Goal: Communication & Community: Answer question/provide support

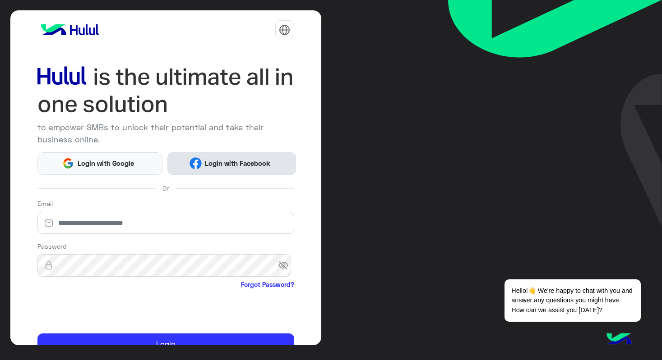
click at [209, 158] on span "Login with Facebook" at bounding box center [238, 163] width 72 height 10
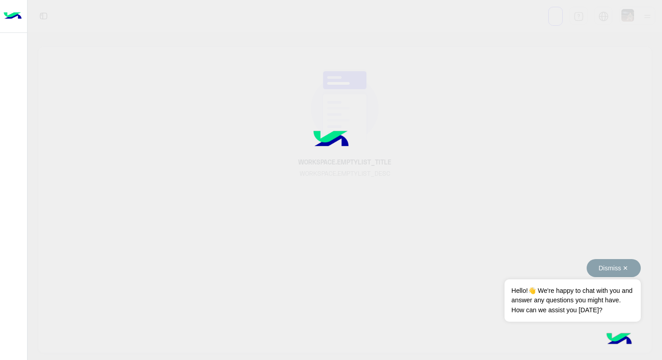
click at [622, 268] on button "Dismiss ✕" at bounding box center [613, 268] width 54 height 18
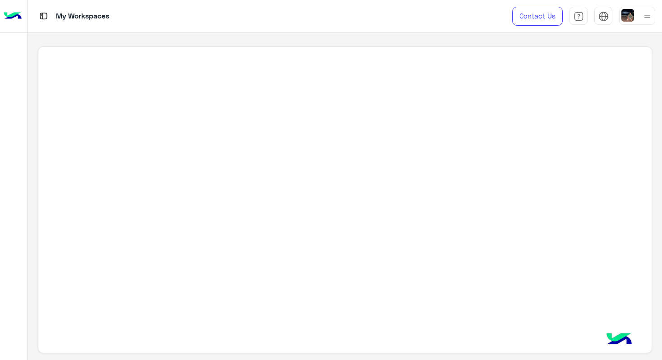
click at [46, 18] on img at bounding box center [43, 15] width 11 height 11
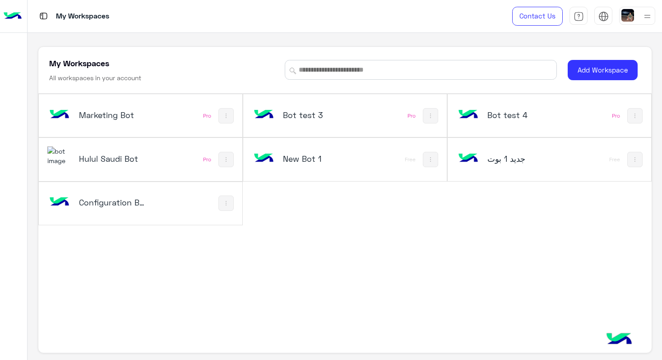
click at [116, 155] on h5 "Hulul Saudi Bot" at bounding box center [112, 158] width 67 height 11
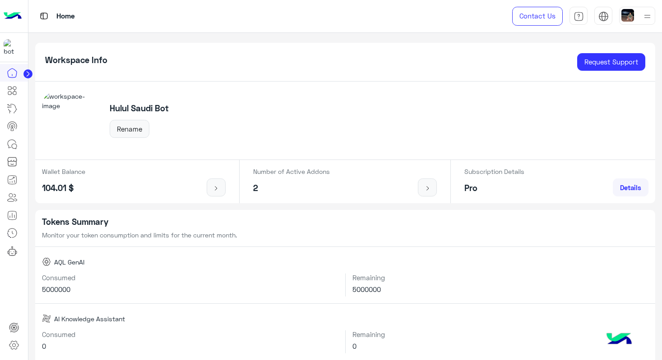
click at [27, 73] on icon at bounding box center [28, 74] width 2 height 5
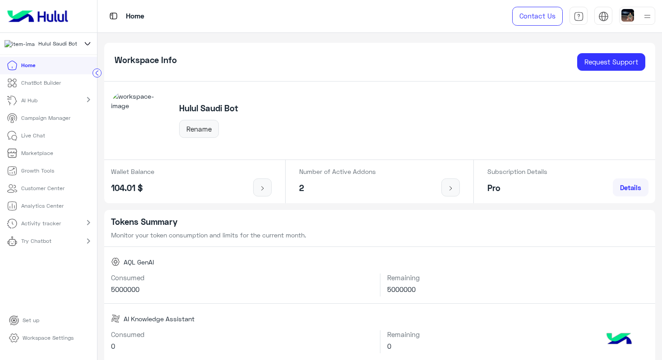
click at [46, 87] on p "ChatBot Builder" at bounding box center [41, 83] width 40 height 8
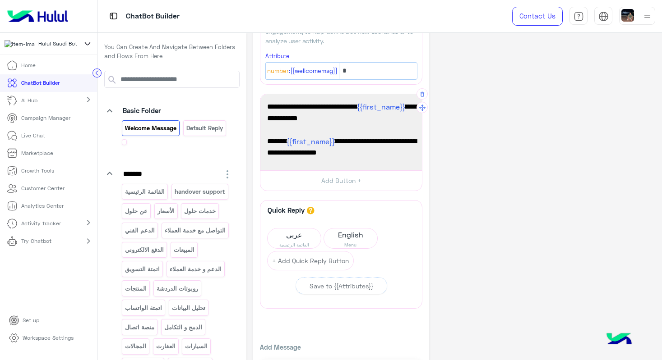
scroll to position [91, 0]
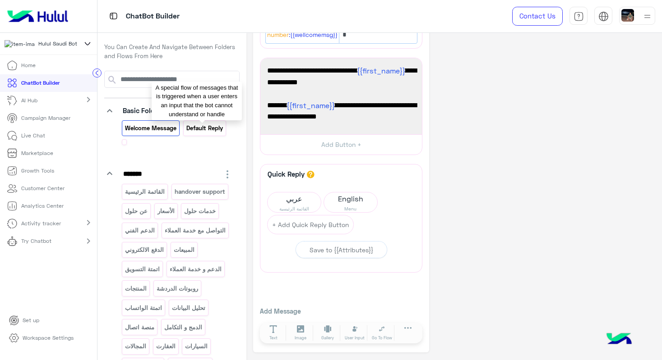
click at [205, 131] on p "Default reply" at bounding box center [204, 128] width 38 height 10
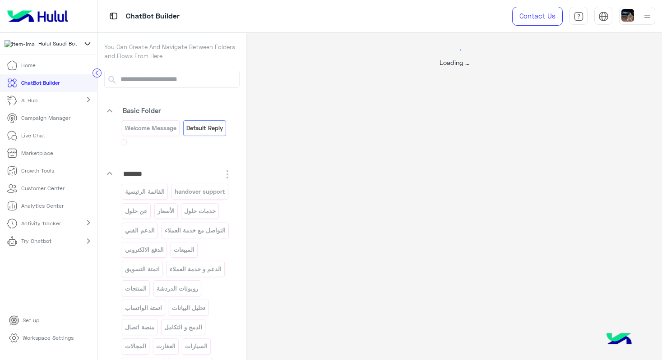
scroll to position [0, 0]
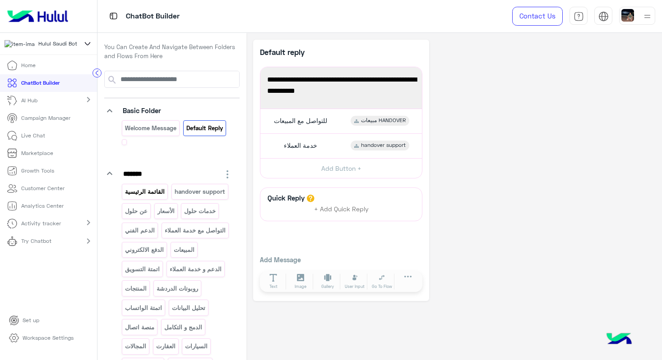
click at [154, 193] on p "القائمة الرئيسية" at bounding box center [144, 192] width 41 height 10
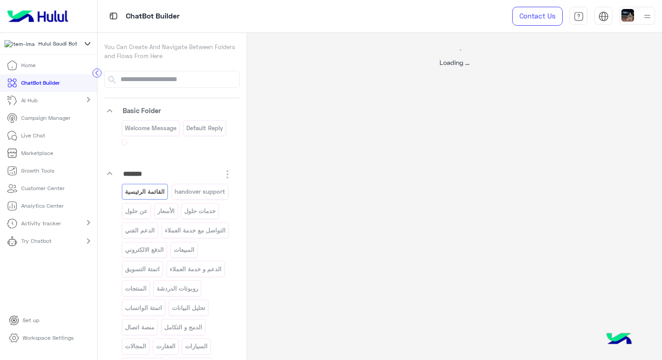
select select "*"
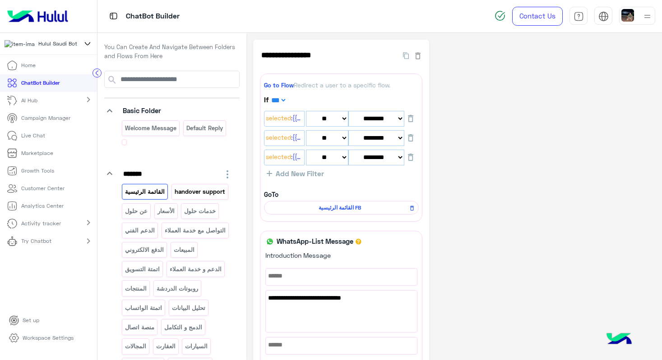
click at [174, 197] on p "handover support" at bounding box center [200, 192] width 52 height 10
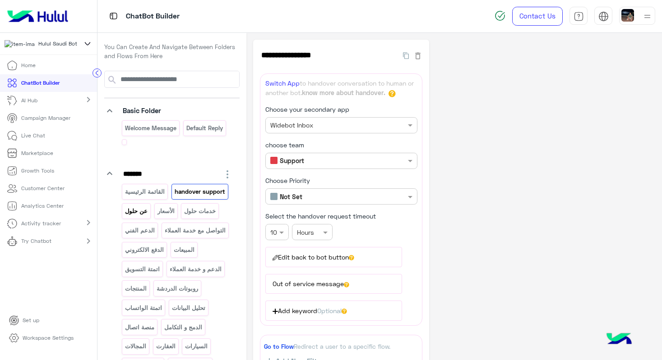
click at [148, 212] on p "عن حلول" at bounding box center [136, 211] width 24 height 10
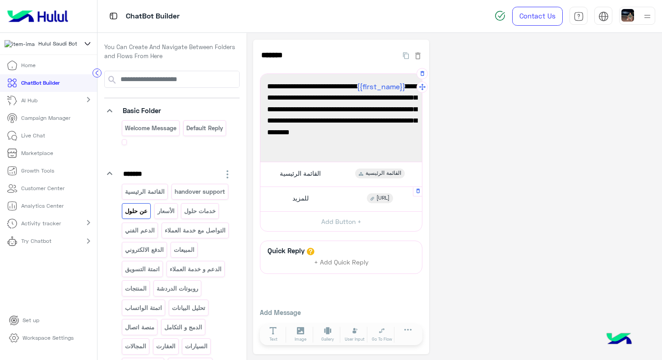
scroll to position [2, 0]
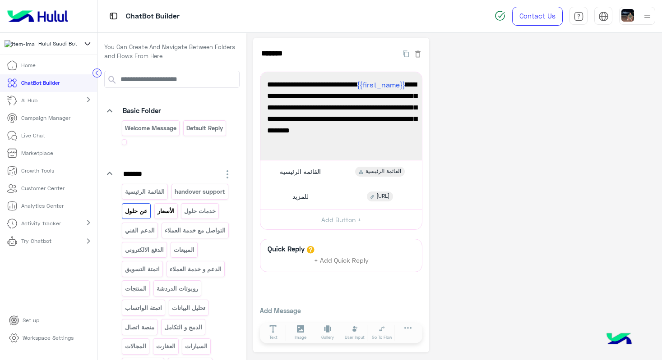
click at [156, 216] on p "الأسعار" at bounding box center [165, 211] width 18 height 10
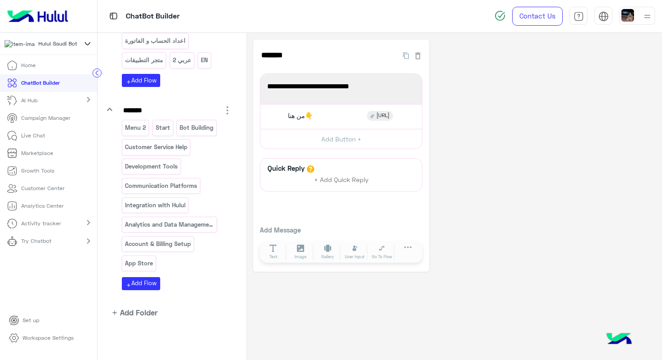
scroll to position [1070, 0]
click at [127, 125] on p "Menu 2" at bounding box center [135, 128] width 22 height 10
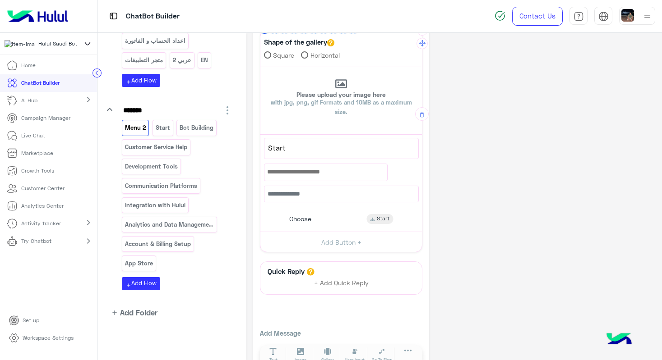
scroll to position [66, 0]
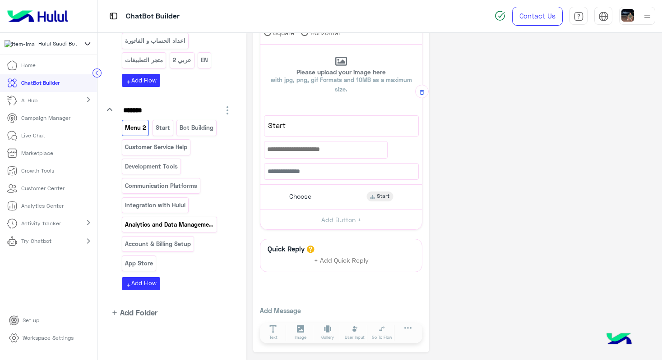
click at [193, 225] on p "Analytics and Data Management" at bounding box center [169, 225] width 90 height 10
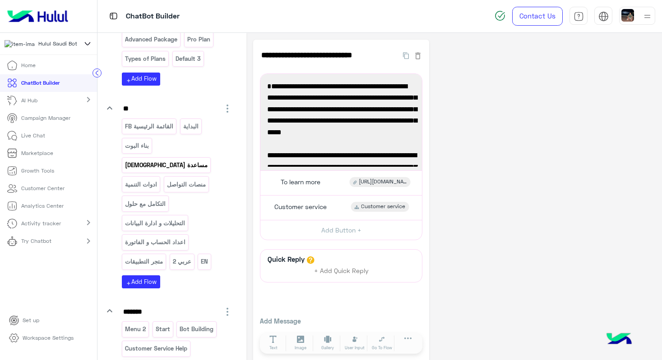
scroll to position [814, 0]
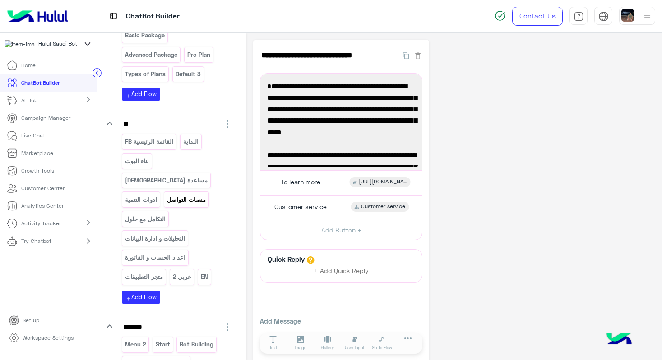
click at [192, 205] on p "منصات التواصل" at bounding box center [186, 200] width 40 height 10
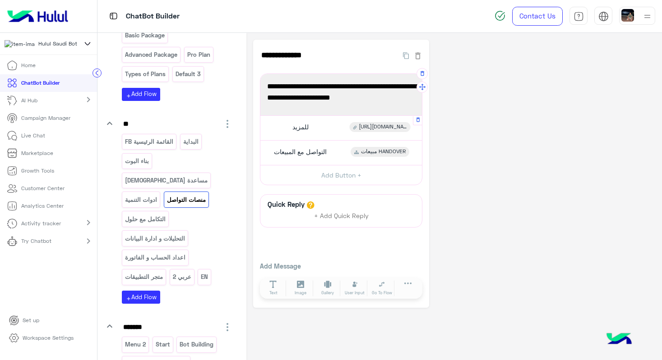
click at [384, 126] on span "[URL][DOMAIN_NAME]" at bounding box center [383, 127] width 48 height 8
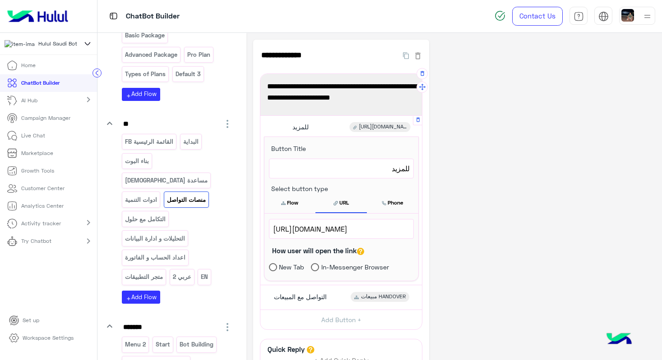
click at [350, 232] on span "[URL][DOMAIN_NAME]" at bounding box center [341, 229] width 137 height 12
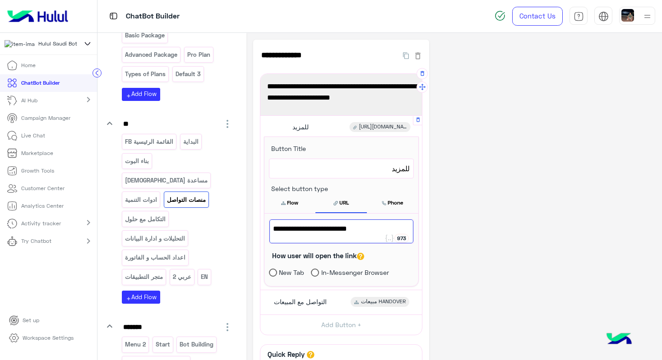
click at [350, 232] on span "[URL][DOMAIN_NAME]" at bounding box center [341, 229] width 137 height 12
click at [370, 231] on span "[URL][DOMAIN_NAME]" at bounding box center [341, 229] width 137 height 12
drag, startPoint x: 364, startPoint y: 230, endPoint x: 277, endPoint y: 228, distance: 87.1
click at [264, 230] on div "**********" at bounding box center [341, 250] width 154 height 72
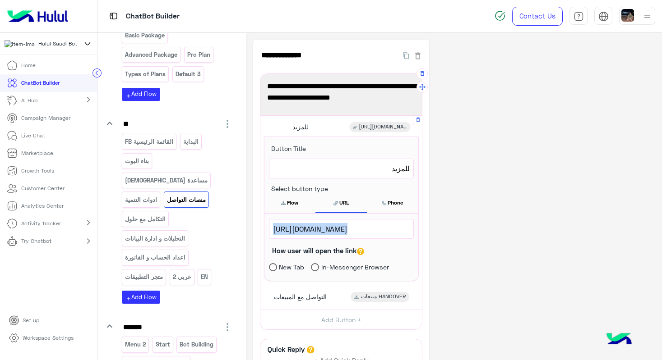
copy div "973 [URL][DOMAIN_NAME]"
click at [299, 232] on span "[URL][DOMAIN_NAME]" at bounding box center [341, 229] width 137 height 12
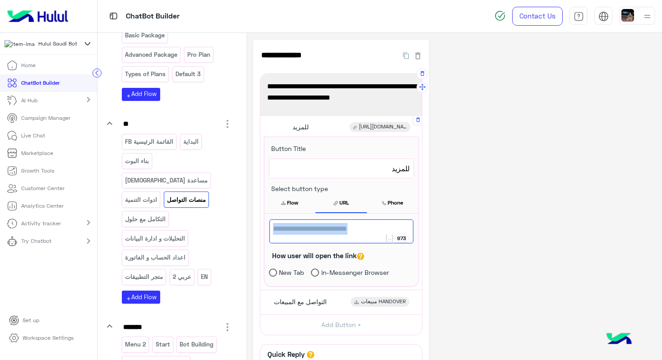
copy span "[URL][DOMAIN_NAME]"
drag, startPoint x: 367, startPoint y: 230, endPoint x: 272, endPoint y: 230, distance: 94.2
click at [273, 230] on span "[URL][DOMAIN_NAME]" at bounding box center [341, 229] width 137 height 12
click at [137, 205] on p "ادوات التنمية" at bounding box center [140, 200] width 33 height 10
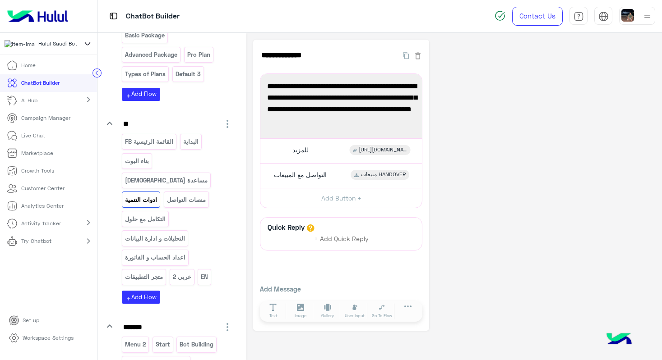
click at [178, 205] on p "منصات التواصل" at bounding box center [186, 200] width 40 height 10
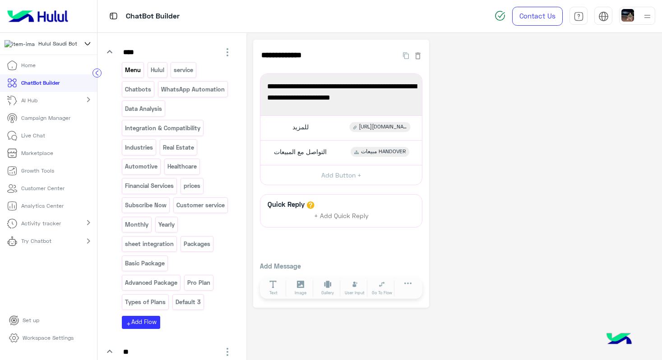
scroll to position [588, 0]
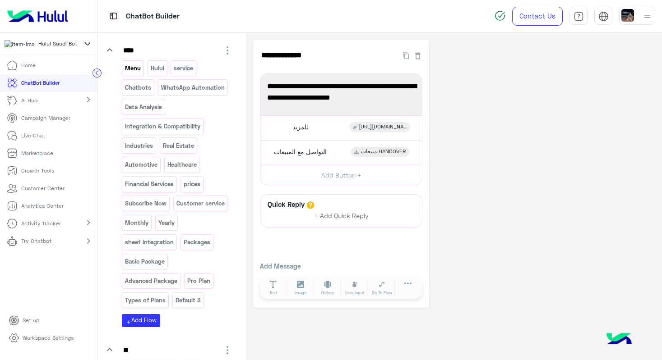
click at [136, 74] on p "Menu" at bounding box center [132, 68] width 17 height 10
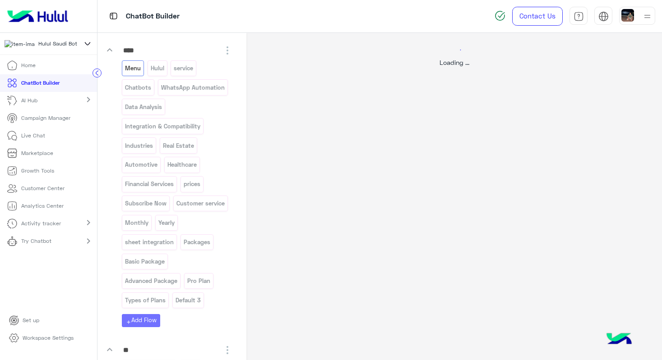
select select "*"
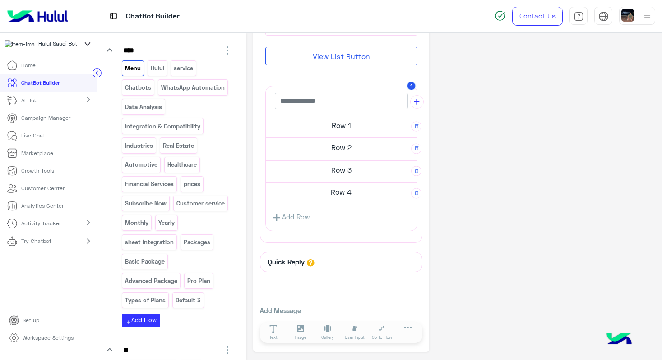
scroll to position [319, 0]
click at [322, 127] on h5 "Row 1" at bounding box center [341, 125] width 151 height 18
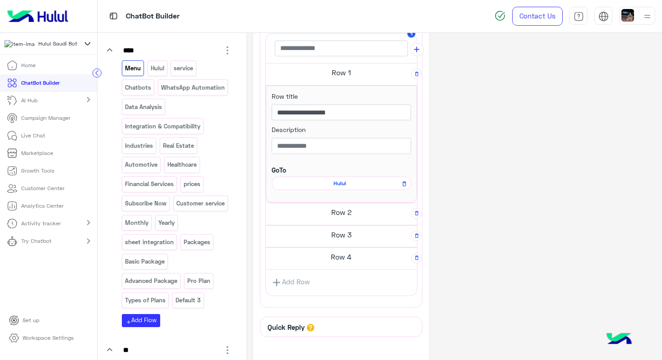
scroll to position [432, 0]
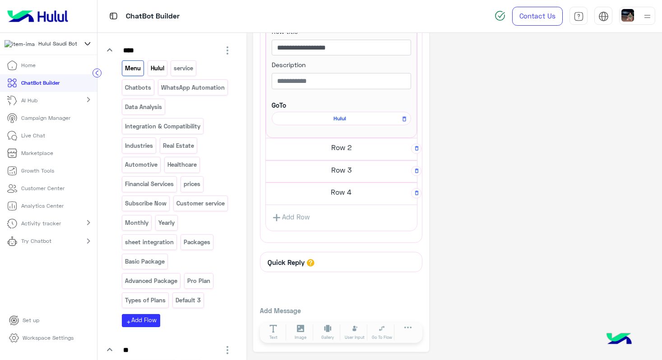
click at [154, 74] on p "Hulul" at bounding box center [157, 68] width 15 height 10
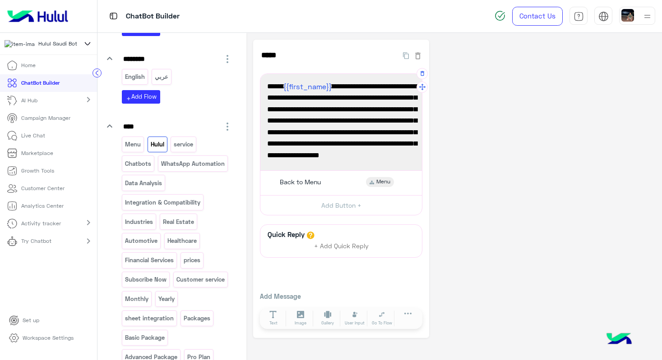
scroll to position [24, 0]
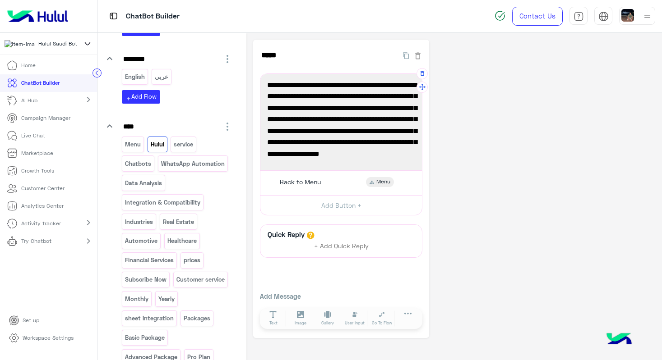
click at [379, 154] on span "Hello {{first_name}} ✨, Holol is the first Arabic platform designed to support …" at bounding box center [341, 108] width 148 height 104
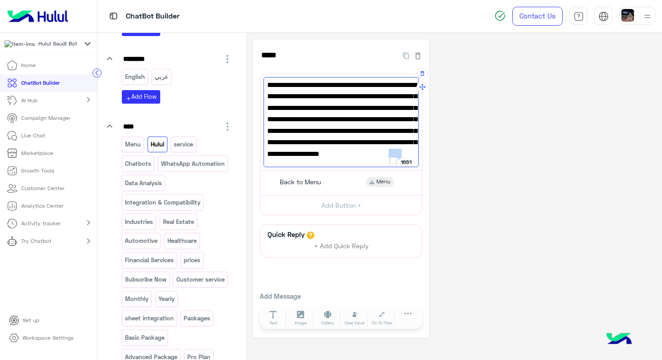
drag, startPoint x: 380, startPoint y: 155, endPoint x: 371, endPoint y: 155, distance: 8.6
click at [371, 155] on span "Hello {{first_name}} ✨, Holol is the first Arabic platform designed to support …" at bounding box center [341, 109] width 148 height 104
click at [388, 152] on span "Hello {{first_name}} ✨, Holol is the first Arabic platform designed to support …" at bounding box center [341, 109] width 148 height 104
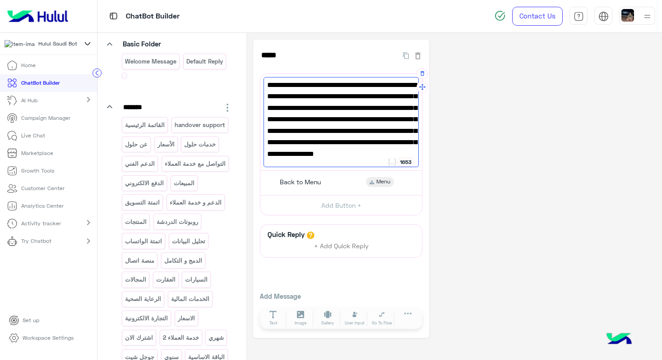
scroll to position [0, 0]
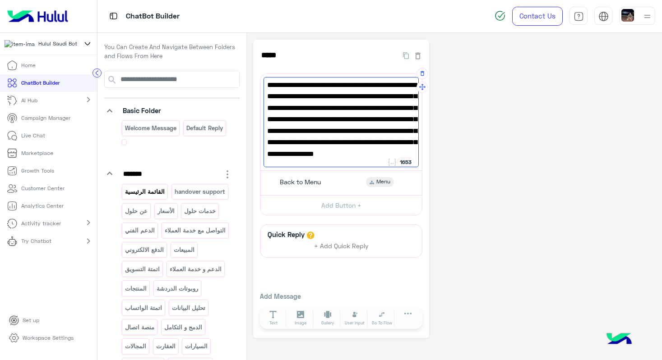
type textarea "**********"
click at [140, 191] on p "القائمة الرئيسية" at bounding box center [144, 192] width 41 height 10
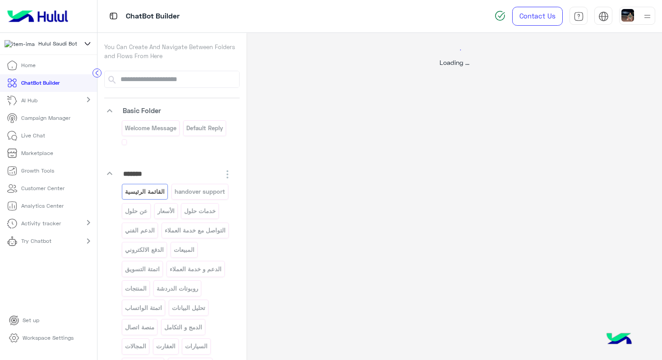
select select "*"
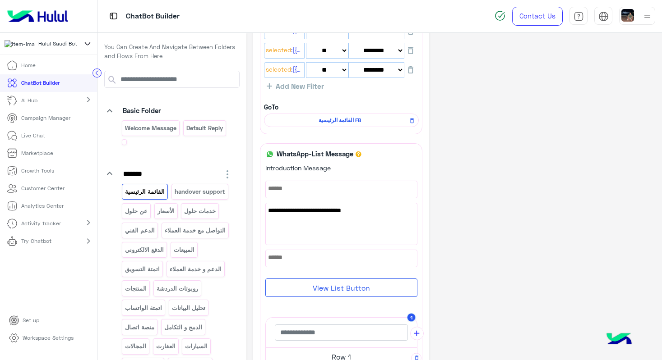
scroll to position [106, 0]
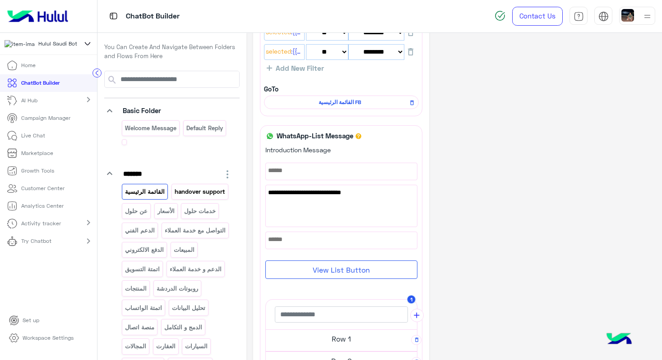
click at [174, 197] on p "handover support" at bounding box center [200, 192] width 52 height 10
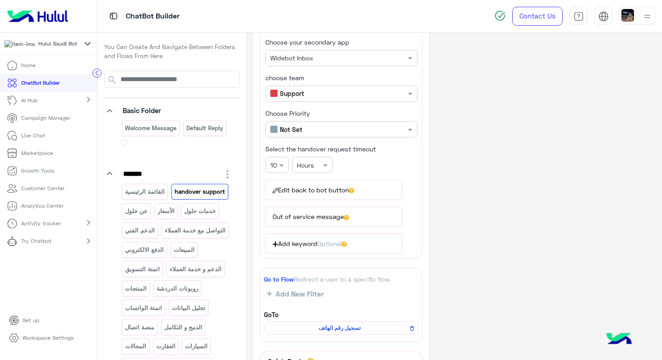
click at [352, 62] on div "Secondary app name × Widebot Inbox" at bounding box center [336, 57] width 140 height 9
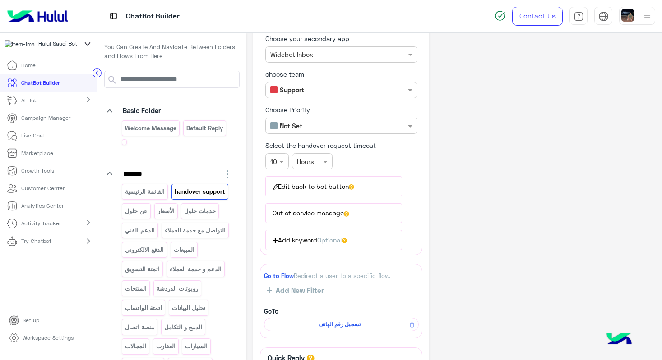
click at [475, 93] on div "**********" at bounding box center [454, 215] width 402 height 493
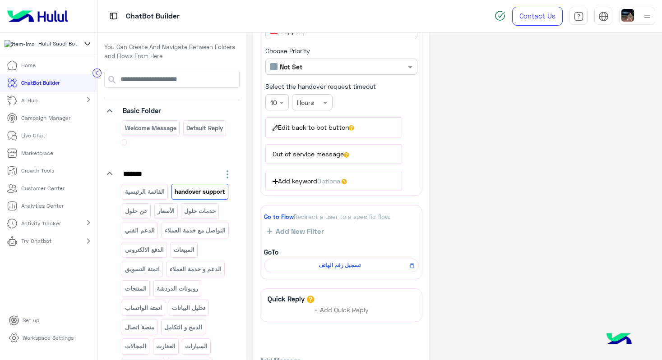
scroll to position [138, 0]
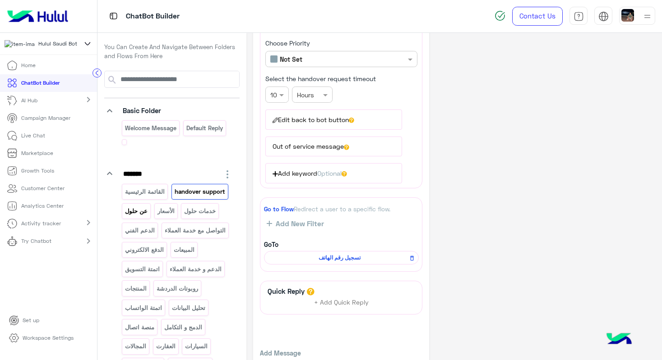
click at [148, 214] on p "عن حلول" at bounding box center [136, 211] width 24 height 10
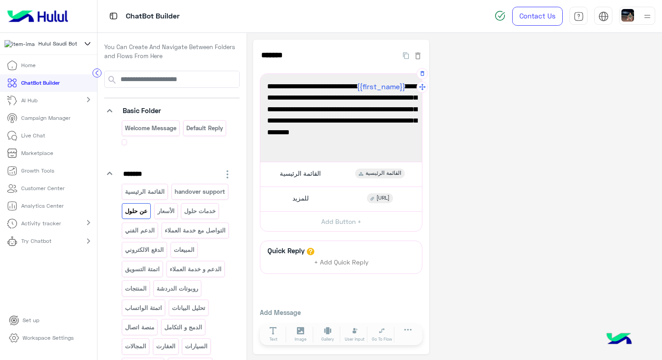
click at [335, 136] on span "أهلًا {{first_name}} ✨، حلول هي أول منصة عربية لدعم الشركات الصغيرة والمتوسطة، …" at bounding box center [341, 115] width 148 height 69
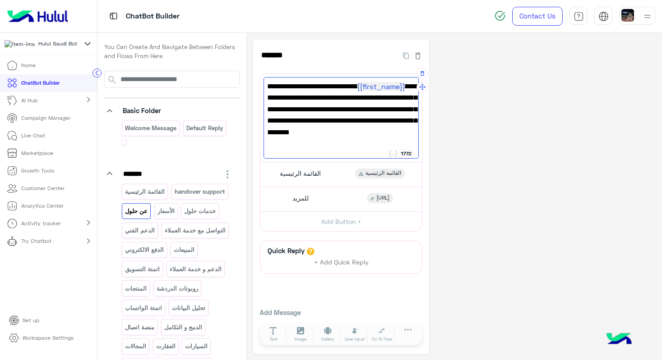
scroll to position [2, 0]
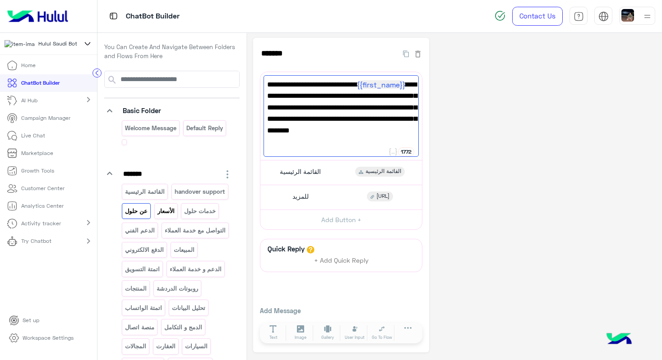
click at [156, 216] on p "الأسعار" at bounding box center [165, 211] width 18 height 10
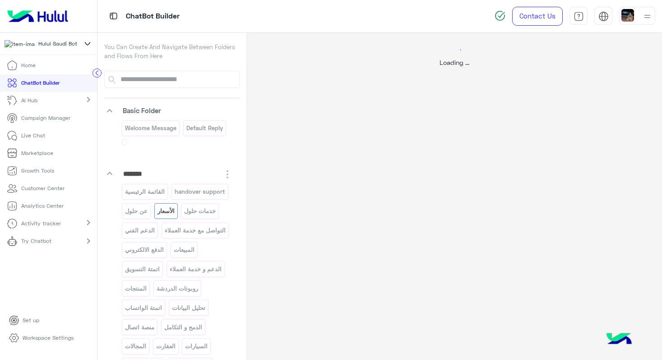
scroll to position [0, 0]
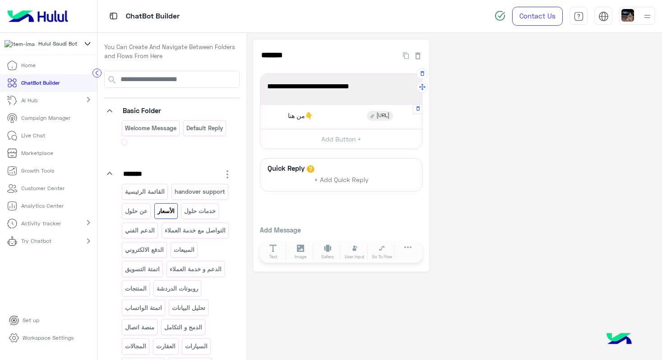
click at [385, 118] on span "[URL]" at bounding box center [382, 116] width 13 height 8
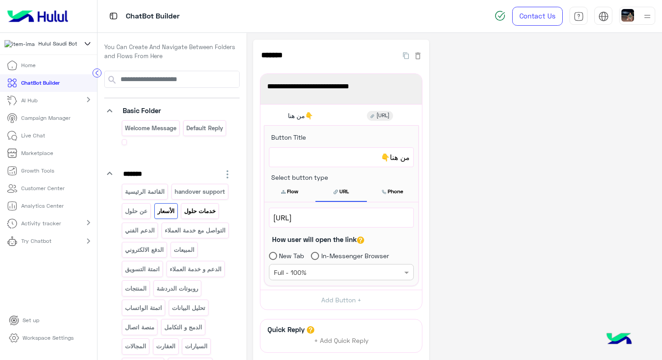
click at [184, 216] on p "خدمات حلول" at bounding box center [200, 211] width 33 height 10
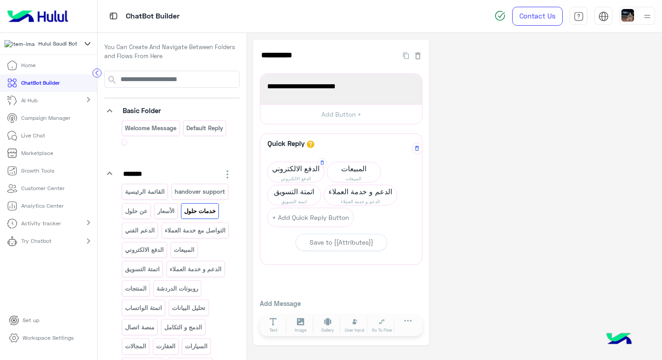
click at [292, 174] on span "الدفع الالكتروني" at bounding box center [295, 168] width 56 height 13
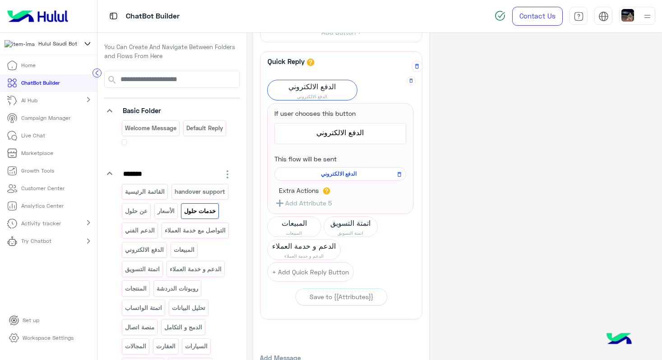
scroll to position [100, 0]
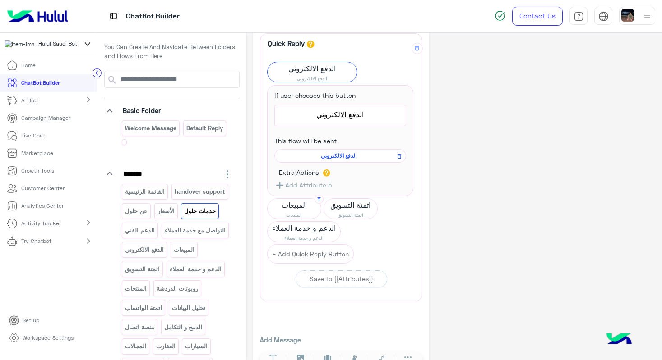
click at [296, 213] on span "المبيعات" at bounding box center [293, 214] width 53 height 7
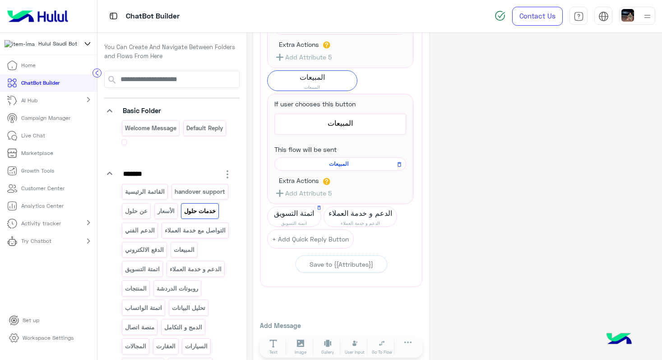
scroll to position [230, 0]
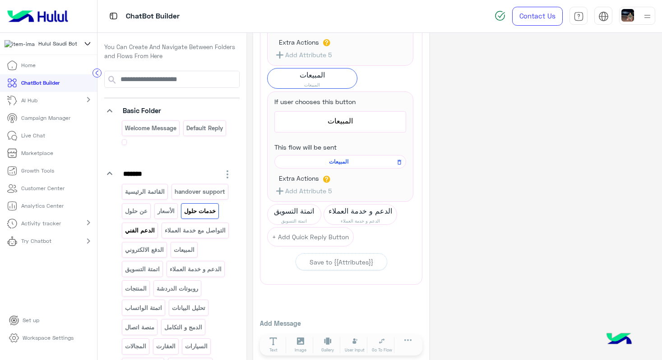
click at [156, 228] on p "الدعم الفني" at bounding box center [139, 230] width 31 height 10
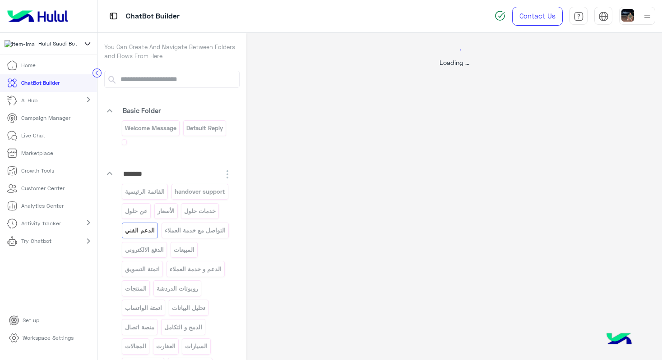
scroll to position [0, 0]
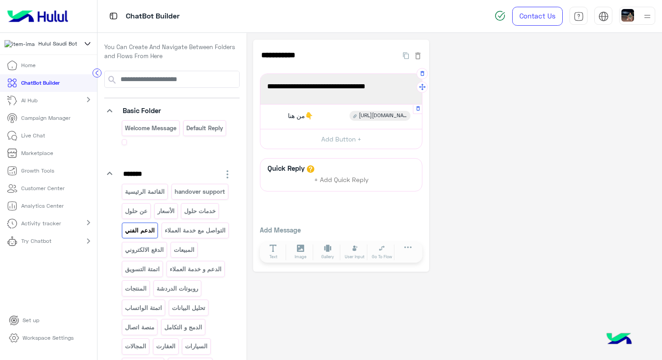
click at [374, 116] on span "[URL][DOMAIN_NAME]" at bounding box center [383, 116] width 48 height 8
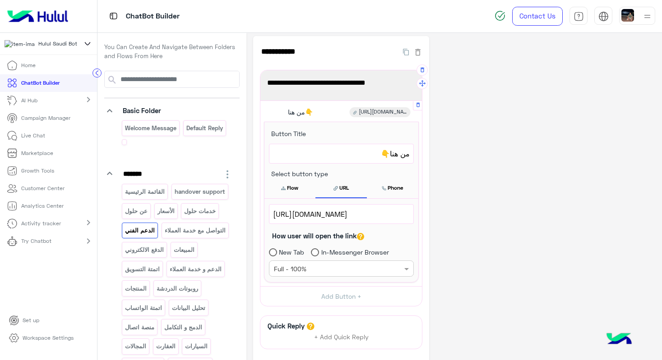
scroll to position [0, 0]
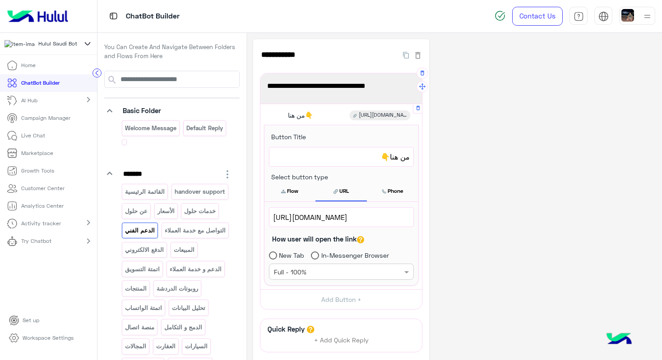
click at [388, 192] on button "Phone" at bounding box center [392, 191] width 51 height 19
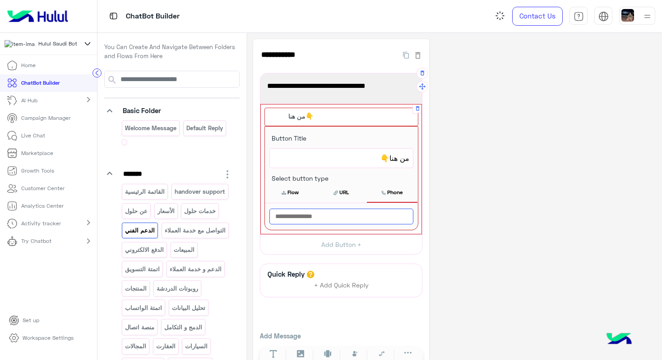
click at [317, 216] on input "text" at bounding box center [341, 217] width 144 height 16
click at [349, 216] on input "text" at bounding box center [341, 217] width 144 height 16
paste input "**********"
drag, startPoint x: 313, startPoint y: 218, endPoint x: 311, endPoint y: 226, distance: 8.8
click at [313, 218] on input "**********" at bounding box center [341, 217] width 144 height 16
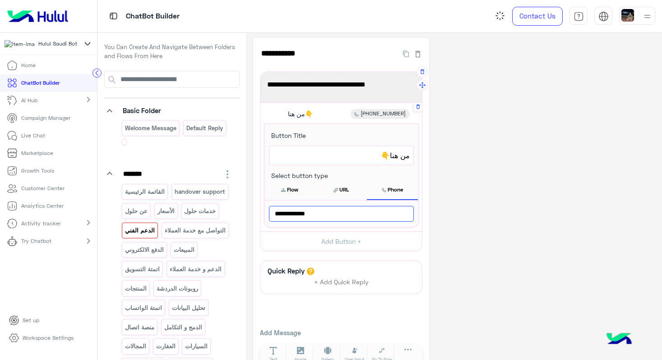
scroll to position [0, 0]
drag, startPoint x: 273, startPoint y: 216, endPoint x: 268, endPoint y: 217, distance: 5.5
click at [269, 217] on input "**********" at bounding box center [341, 216] width 145 height 16
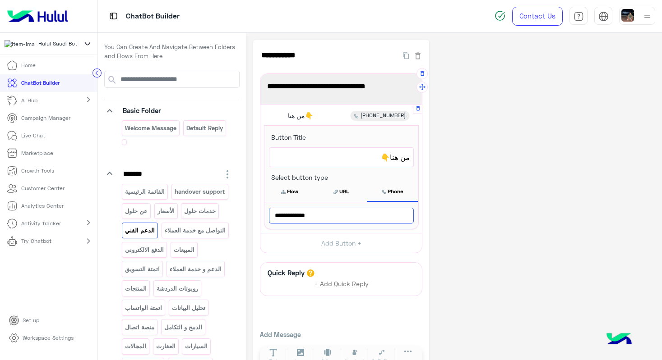
click at [329, 217] on input "**********" at bounding box center [341, 216] width 145 height 16
paste input "**********"
type input "**********"
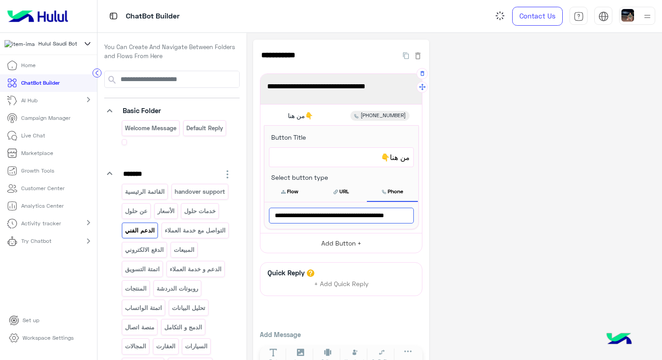
scroll to position [0, 31]
click at [337, 196] on button "URL" at bounding box center [340, 191] width 51 height 19
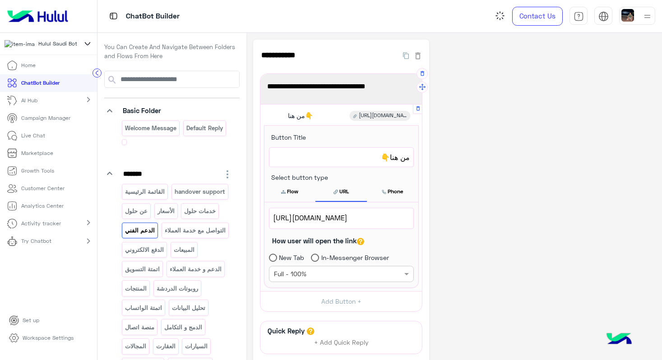
click at [331, 214] on span "[URL][DOMAIN_NAME]" at bounding box center [341, 218] width 137 height 12
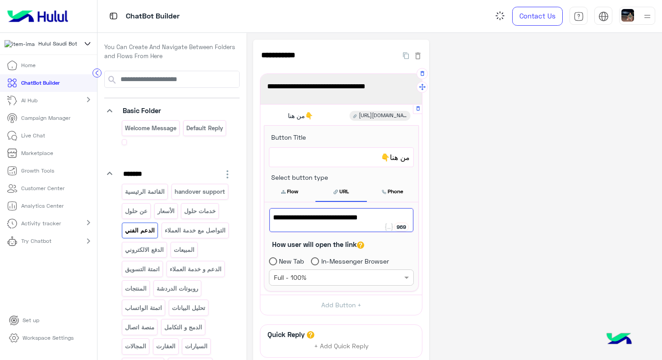
click at [331, 214] on span "[URL][DOMAIN_NAME]" at bounding box center [341, 218] width 137 height 12
paste textarea "**********"
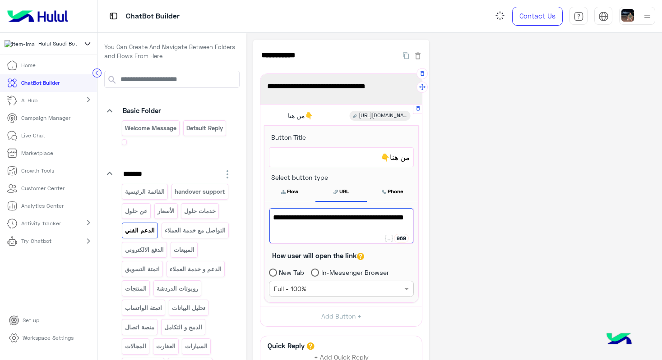
scroll to position [0, 0]
type textarea "**********"
click at [377, 118] on span "[URL][DOMAIN_NAME][PHONE_NUMBER]" at bounding box center [383, 116] width 48 height 8
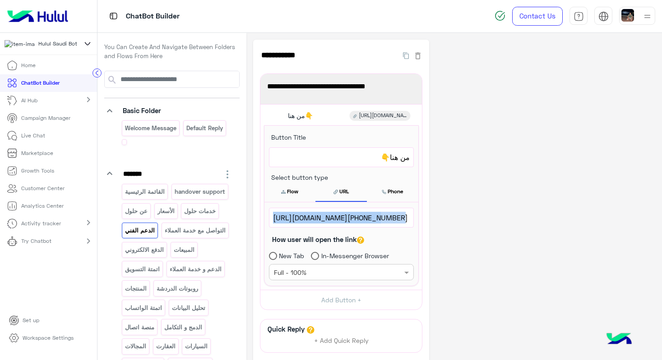
drag, startPoint x: 368, startPoint y: 218, endPoint x: 426, endPoint y: 219, distance: 57.7
click at [426, 219] on div "**********" at bounding box center [341, 236] width 176 height 393
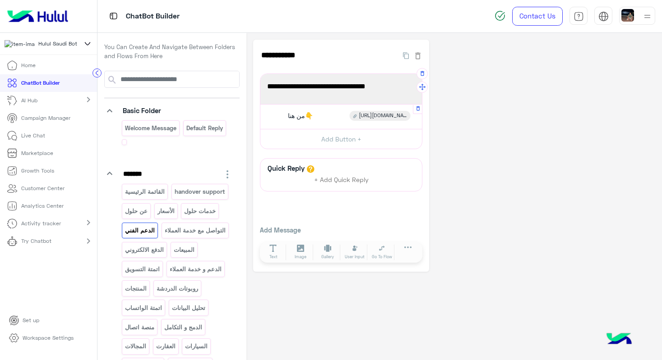
click at [388, 113] on span "[URL][DOMAIN_NAME][PHONE_NUMBER]" at bounding box center [383, 116] width 48 height 8
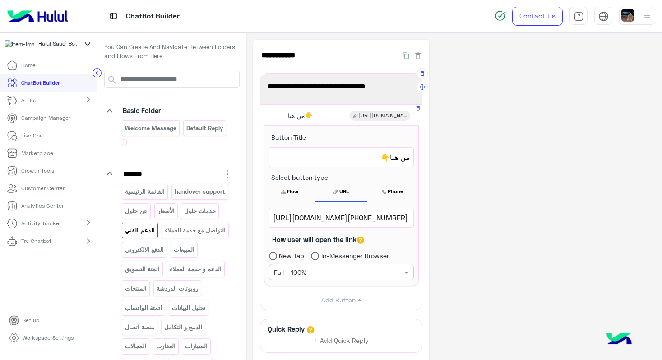
click at [346, 219] on span "[URL][DOMAIN_NAME][PHONE_NUMBER]" at bounding box center [341, 218] width 137 height 12
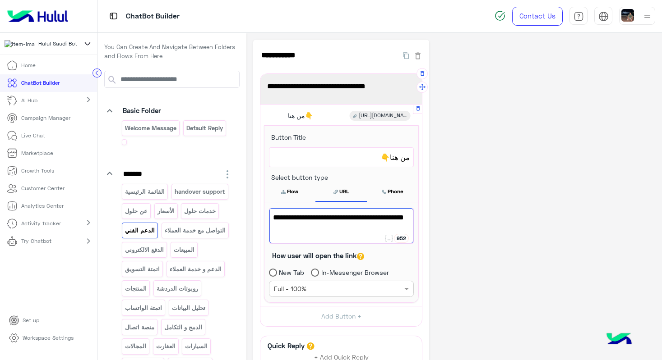
click at [346, 219] on span "[URL][DOMAIN_NAME][PHONE_NUMBER]" at bounding box center [341, 218] width 137 height 12
click at [184, 216] on p "خدمات حلول" at bounding box center [200, 211] width 33 height 10
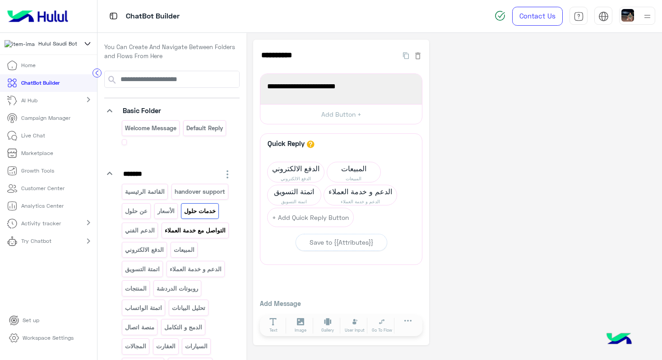
click at [164, 236] on p "التواصل مع خدمة العملاء" at bounding box center [195, 230] width 62 height 10
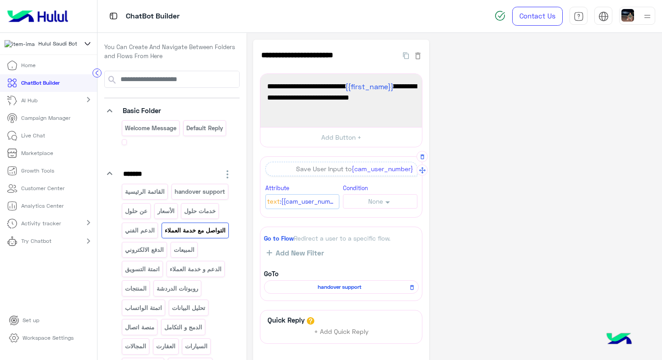
scroll to position [72, 0]
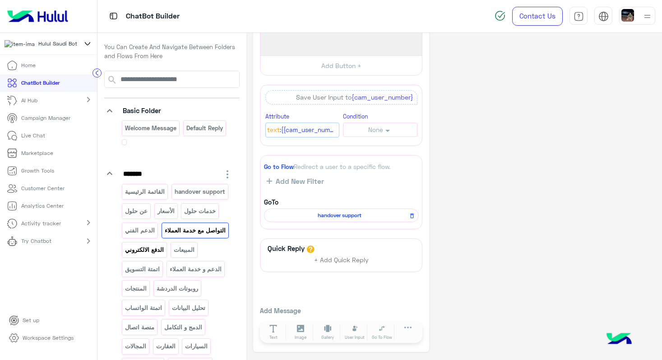
click at [143, 258] on div "الدفع الالكتروني" at bounding box center [144, 250] width 45 height 16
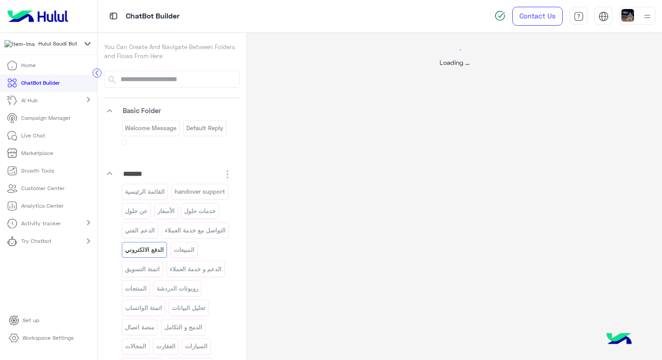
scroll to position [0, 0]
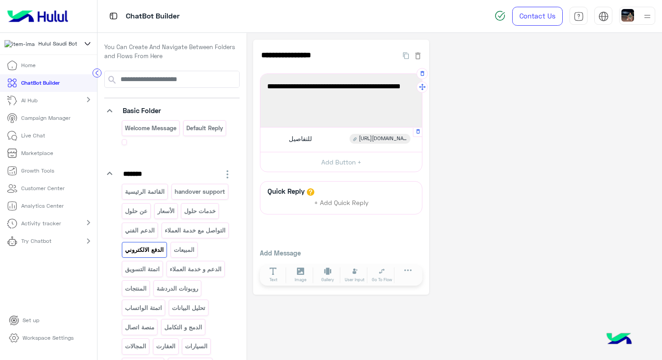
click at [384, 142] on span "[URL][DOMAIN_NAME]" at bounding box center [383, 139] width 48 height 8
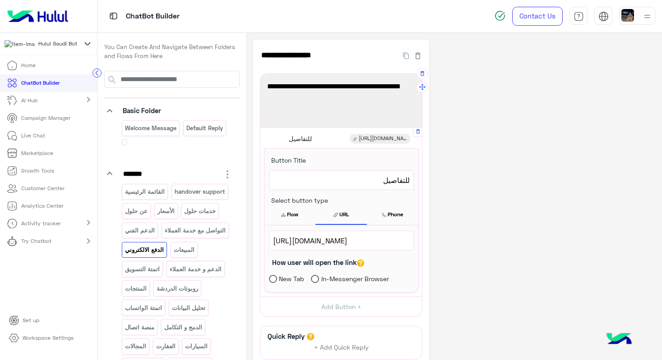
click at [329, 242] on span "[URL][DOMAIN_NAME]" at bounding box center [341, 241] width 137 height 12
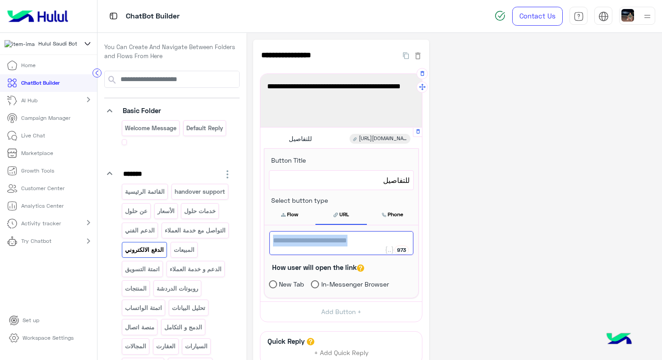
click at [329, 242] on span "[URL][DOMAIN_NAME]" at bounding box center [341, 241] width 137 height 12
click at [184, 255] on p "المبيعات" at bounding box center [184, 250] width 22 height 10
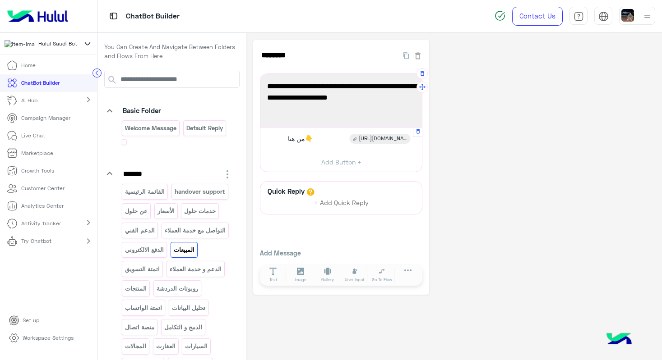
click at [374, 139] on span "[URL][DOMAIN_NAME]" at bounding box center [383, 139] width 48 height 8
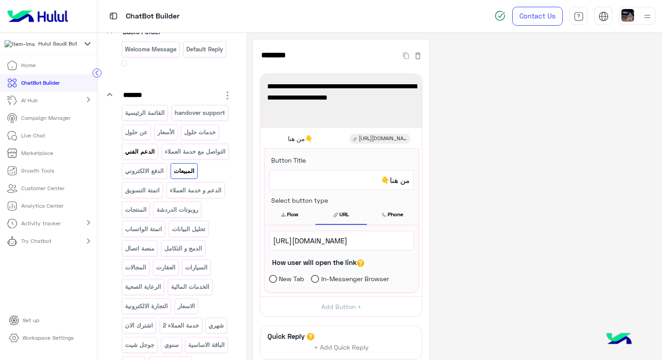
scroll to position [87, 0]
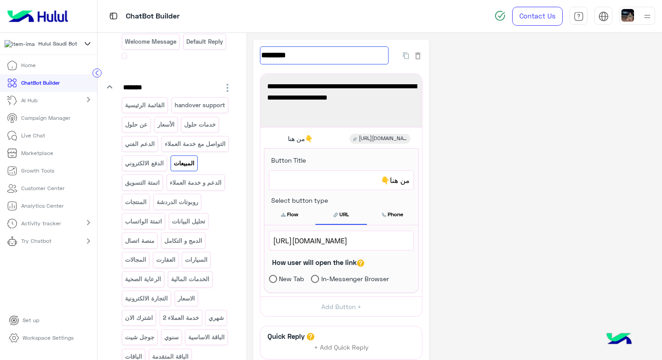
click at [380, 54] on input "********" at bounding box center [324, 55] width 129 height 18
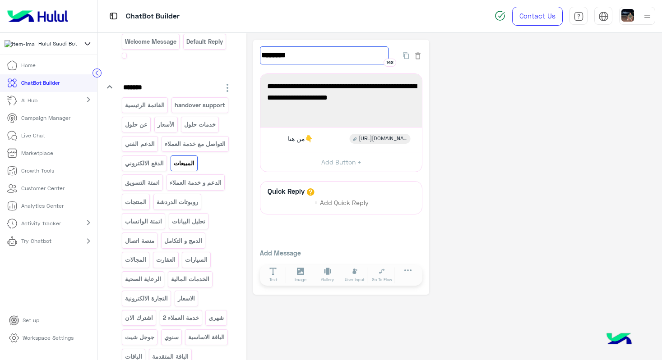
click at [386, 54] on input "********" at bounding box center [324, 55] width 129 height 18
type input "**********"
click at [148, 188] on p "اتمتة التسويق" at bounding box center [142, 183] width 36 height 10
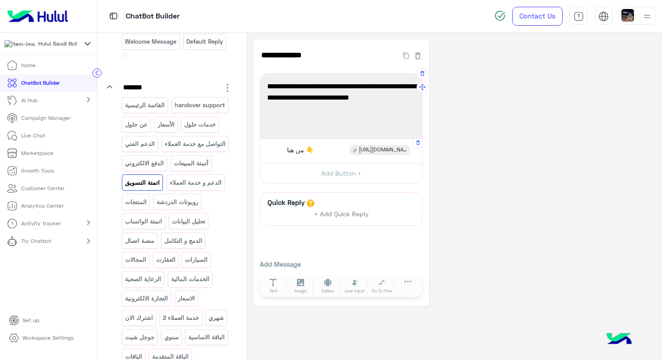
click at [383, 151] on span "[URL][DOMAIN_NAME]" at bounding box center [383, 150] width 48 height 8
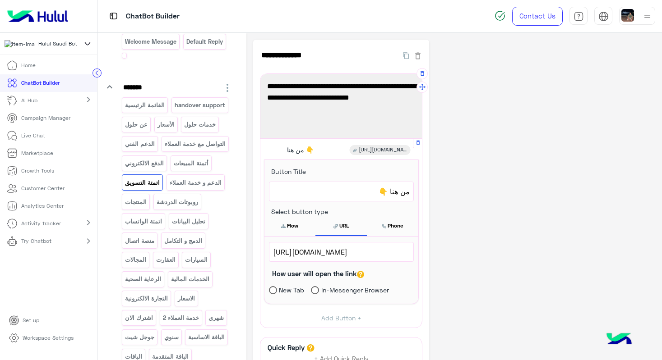
click at [364, 254] on span "[URL][DOMAIN_NAME]" at bounding box center [341, 252] width 137 height 12
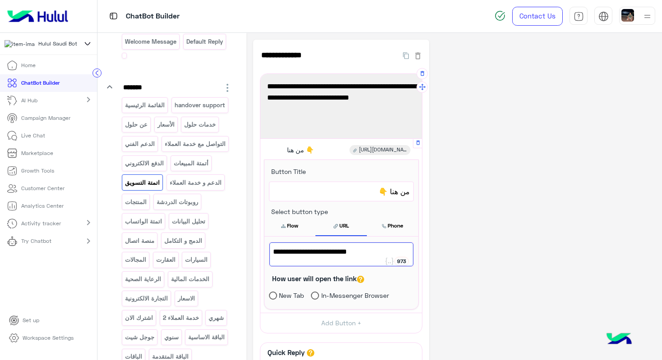
click at [364, 254] on span "[URL][DOMAIN_NAME]" at bounding box center [341, 252] width 137 height 12
paste textarea "**********"
type textarea "**********"
click at [169, 188] on p "الدعم و خدمة العملاء" at bounding box center [195, 183] width 53 height 10
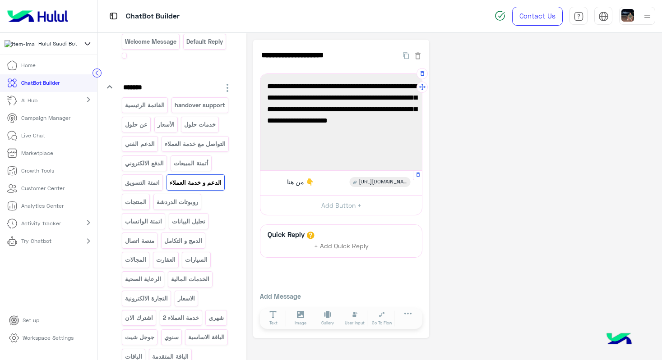
click at [382, 182] on span "[URL][DOMAIN_NAME]" at bounding box center [383, 182] width 48 height 8
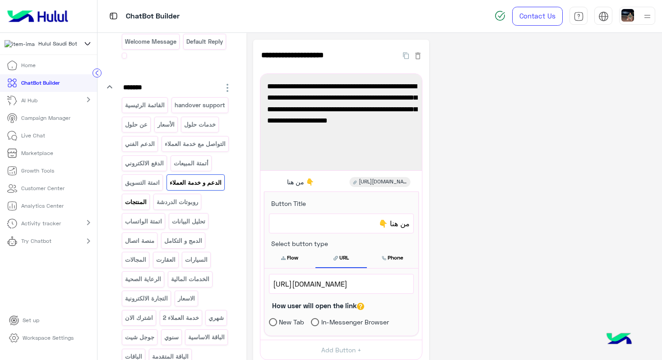
click at [147, 207] on p "المنتجات" at bounding box center [135, 202] width 23 height 10
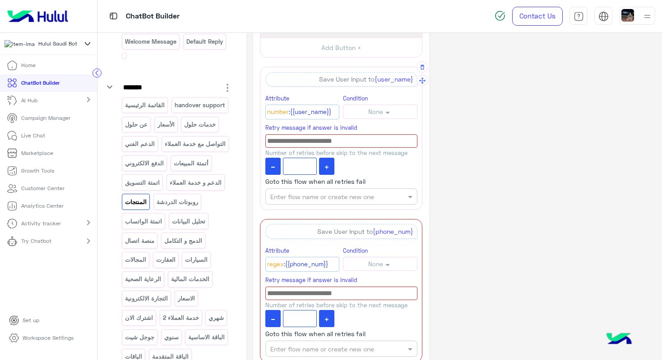
scroll to position [78, 0]
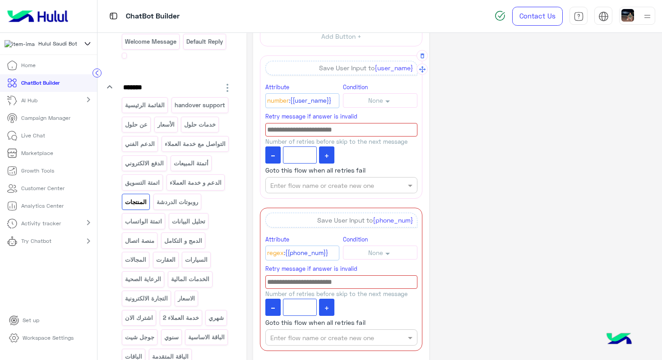
click at [337, 130] on input at bounding box center [341, 130] width 152 height 14
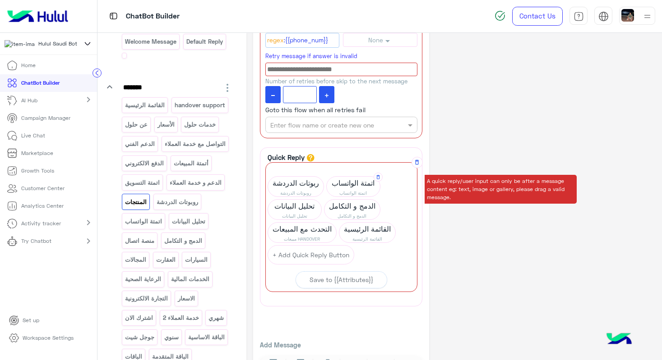
scroll to position [325, 0]
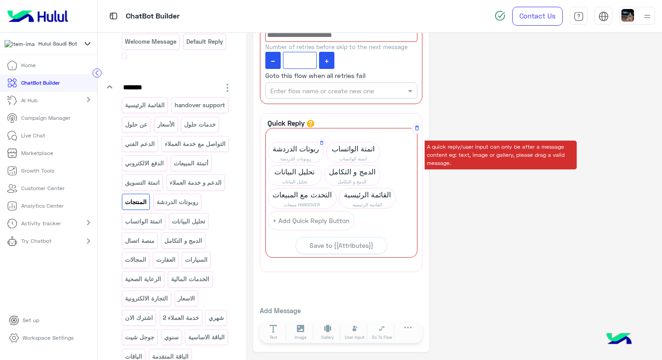
click at [299, 159] on span "روبوتات الدردشة" at bounding box center [295, 158] width 55 height 7
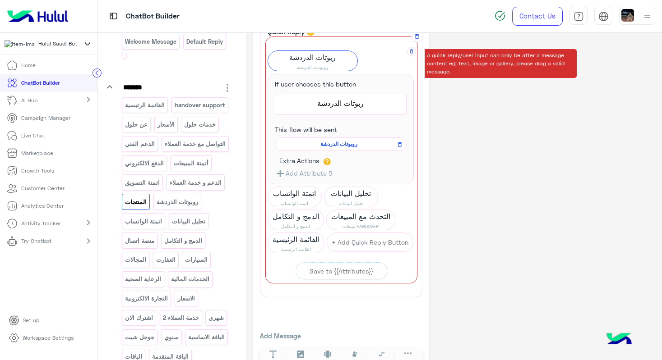
scroll to position [431, 0]
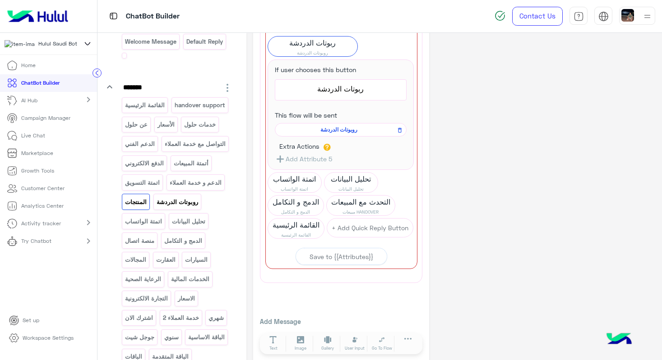
click at [153, 210] on div "روبوتات الدردشة" at bounding box center [177, 202] width 48 height 16
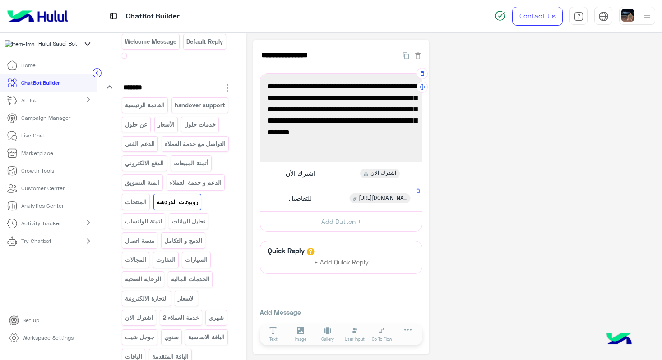
click at [386, 199] on span "[URL][DOMAIN_NAME]" at bounding box center [383, 198] width 48 height 8
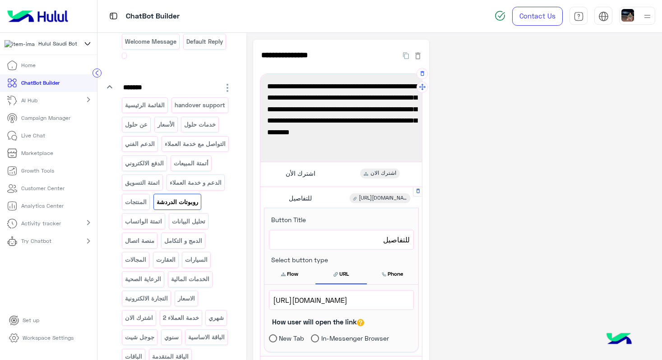
click at [364, 305] on span "[URL][DOMAIN_NAME]" at bounding box center [341, 300] width 137 height 12
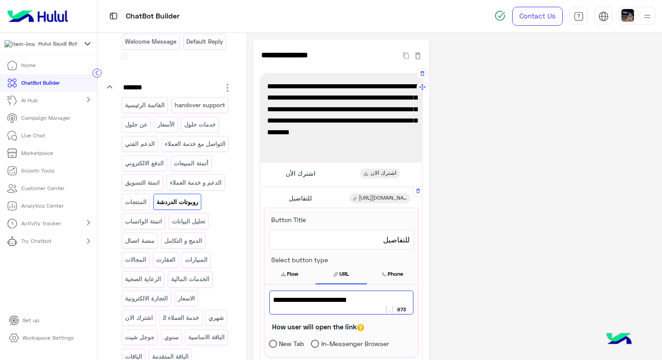
click at [364, 305] on span "[URL][DOMAIN_NAME]" at bounding box center [341, 300] width 137 height 12
paste textarea "*******"
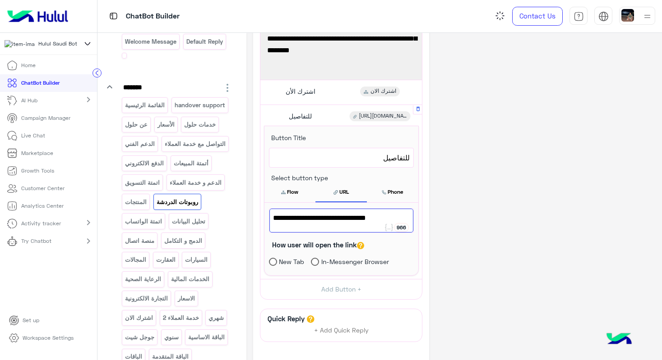
scroll to position [152, 0]
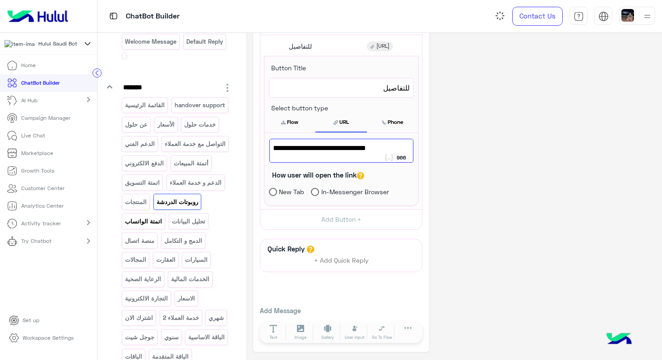
type textarea "**********"
click at [163, 227] on p "اتمتة الواتساب" at bounding box center [143, 221] width 38 height 10
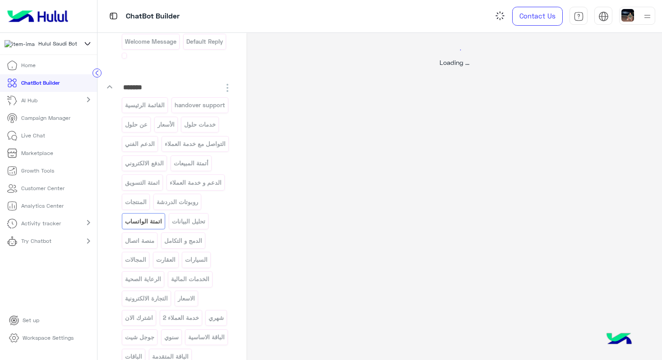
scroll to position [0, 0]
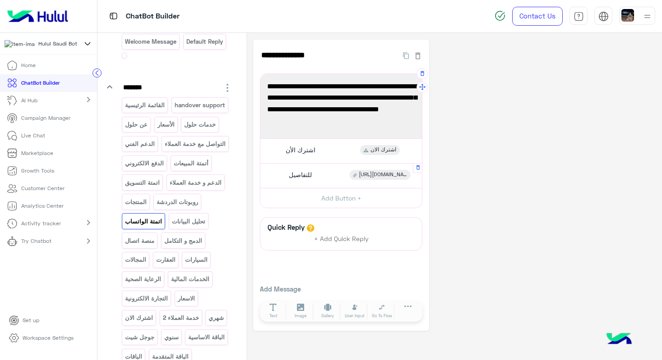
click at [360, 176] on span "[URL][DOMAIN_NAME]" at bounding box center [383, 175] width 48 height 8
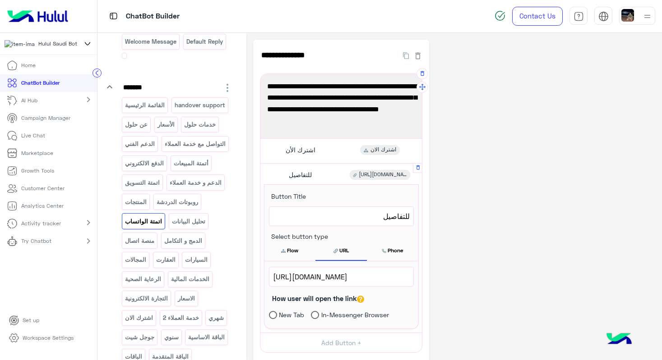
click at [339, 278] on span "[URL][DOMAIN_NAME]" at bounding box center [341, 277] width 137 height 12
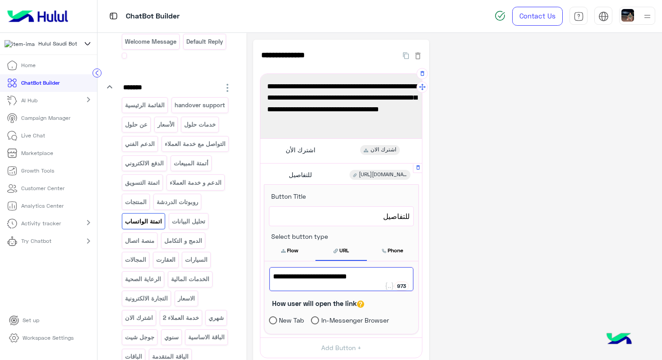
paste textarea "**********"
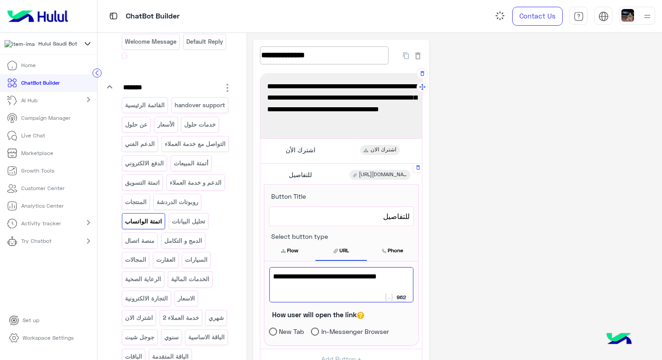
type textarea "**********"
click at [382, 54] on input "**********" at bounding box center [324, 55] width 129 height 18
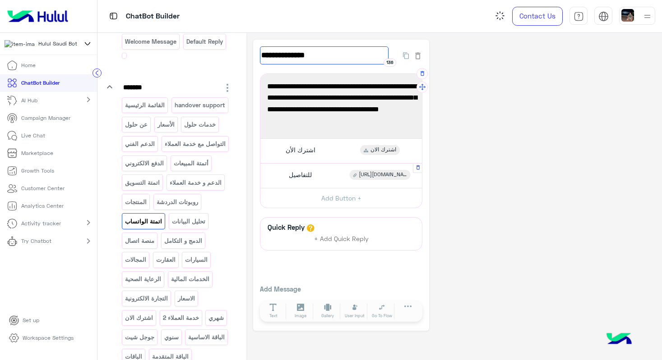
click at [382, 54] on input "**********" at bounding box center [324, 55] width 129 height 18
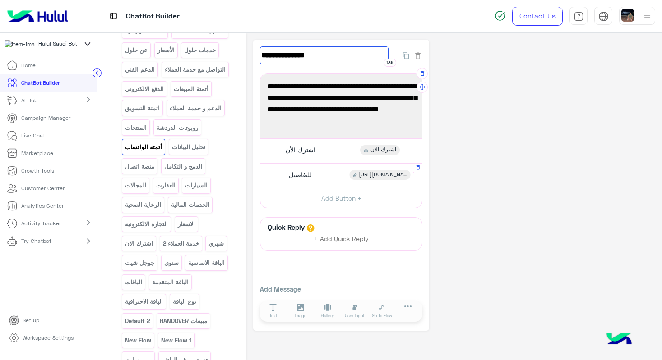
scroll to position [163, 0]
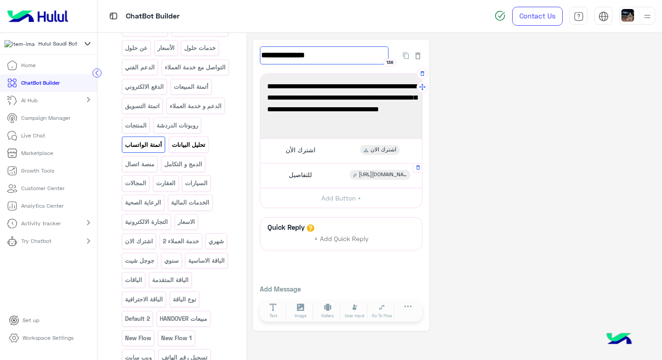
type input "**********"
click at [171, 150] on p "تحليل البيانات" at bounding box center [188, 145] width 35 height 10
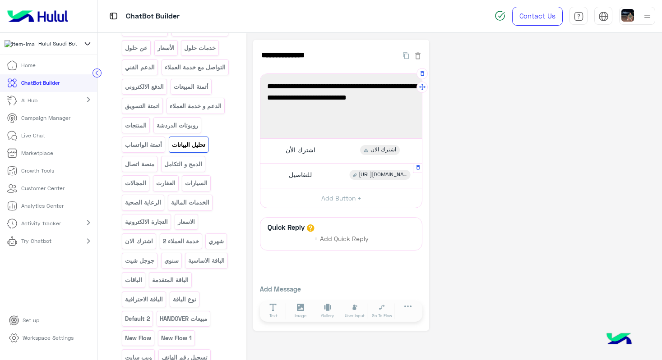
click at [365, 175] on span "[URL][DOMAIN_NAME]" at bounding box center [383, 175] width 48 height 8
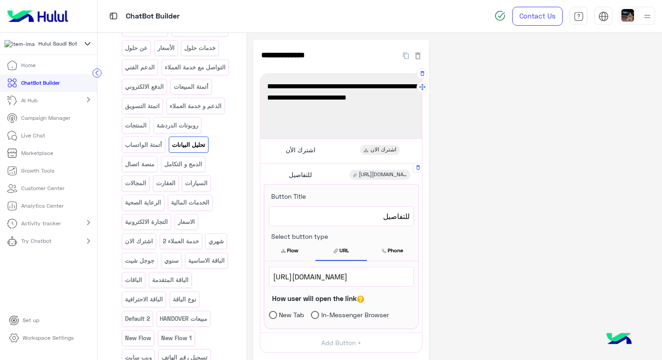
click at [364, 282] on span "[URL][DOMAIN_NAME]" at bounding box center [341, 277] width 137 height 12
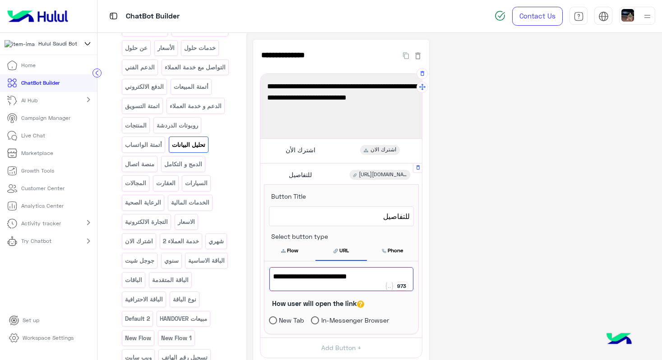
paste textarea
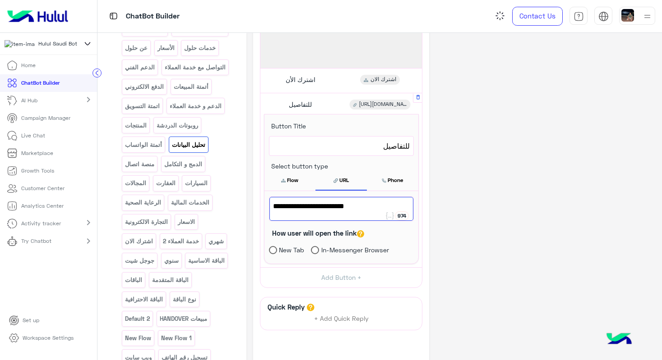
scroll to position [77, 0]
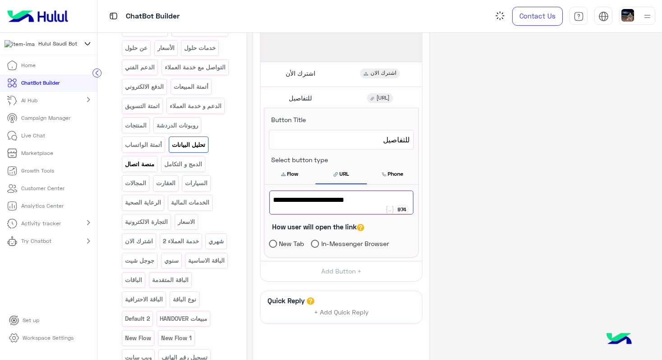
type textarea "**********"
click at [155, 170] on p "منصة اتصال" at bounding box center [139, 164] width 31 height 10
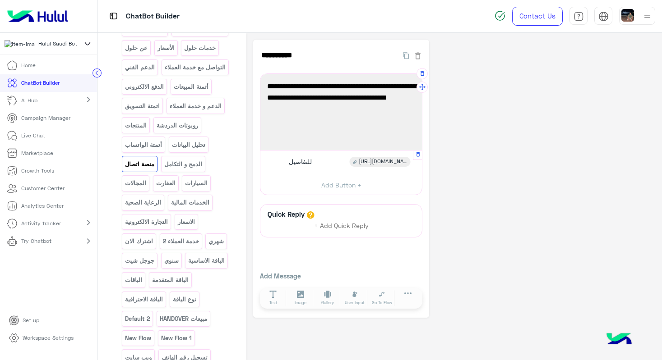
click at [368, 164] on span "[URL][DOMAIN_NAME]" at bounding box center [383, 162] width 48 height 8
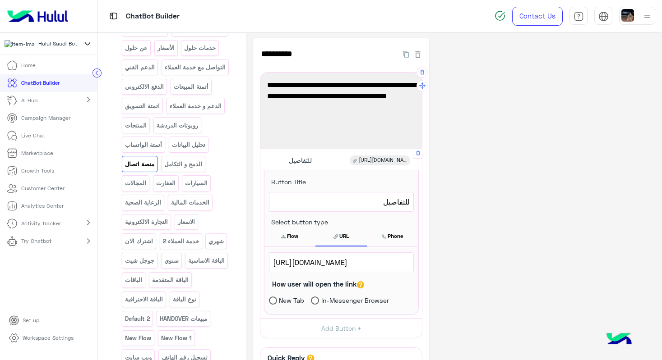
click at [362, 262] on span "[URL][DOMAIN_NAME]" at bounding box center [341, 263] width 137 height 12
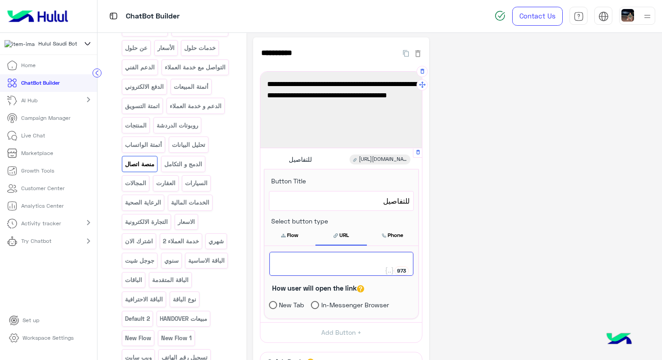
paste textarea "**********"
type textarea "**********"
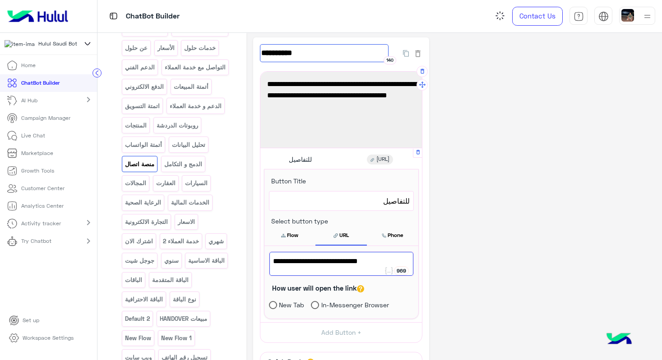
click at [332, 51] on input "**********" at bounding box center [324, 53] width 129 height 18
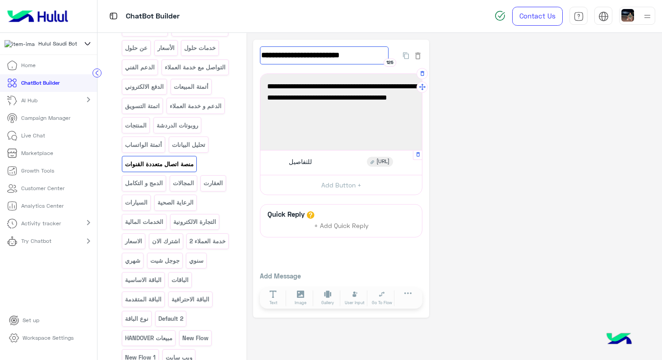
click at [357, 57] on input "**********" at bounding box center [324, 55] width 129 height 18
type input "**********"
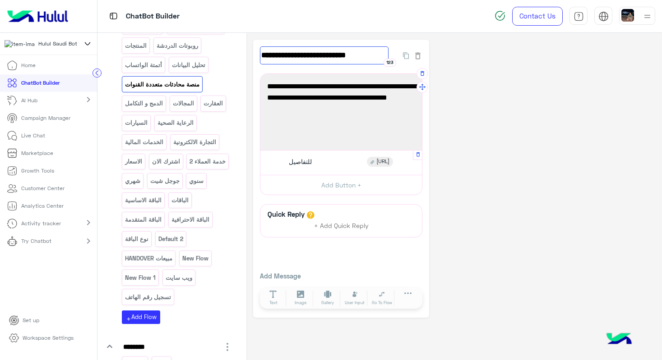
scroll to position [244, 0]
click at [144, 108] on p "الدمج و التكامل" at bounding box center [143, 102] width 39 height 10
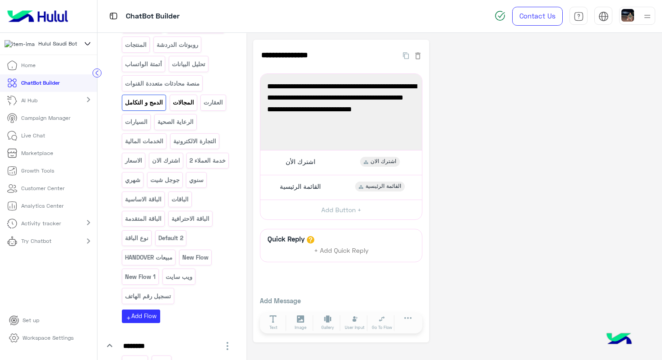
click at [186, 108] on p "المجالات" at bounding box center [183, 102] width 23 height 10
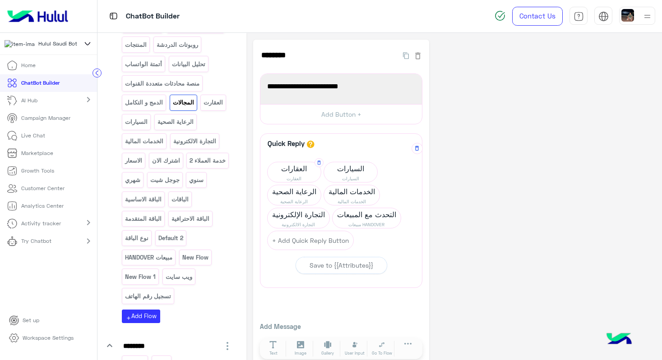
click at [276, 175] on span "العقارت" at bounding box center [293, 178] width 53 height 7
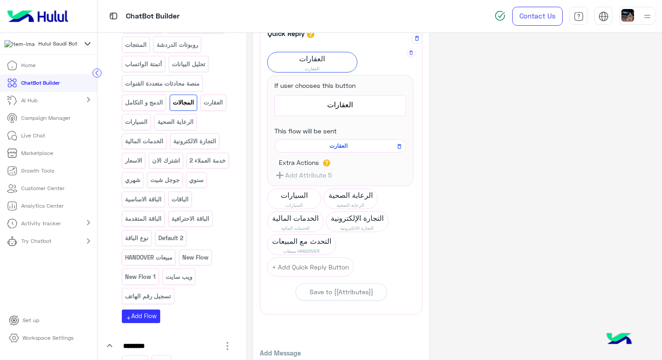
scroll to position [112, 0]
click at [323, 101] on span "العقارات" at bounding box center [340, 103] width 124 height 12
click at [338, 147] on span "العقارت" at bounding box center [338, 148] width 119 height 8
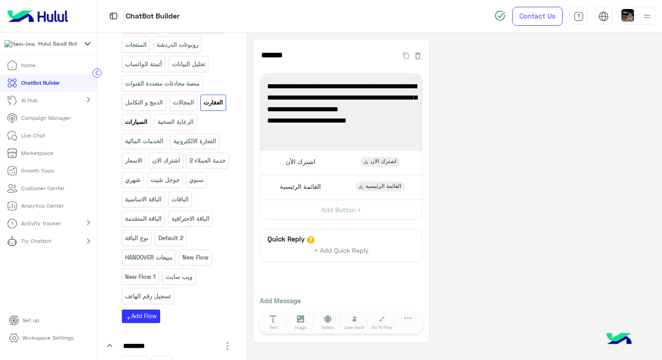
click at [148, 127] on p "السيارات" at bounding box center [136, 122] width 24 height 10
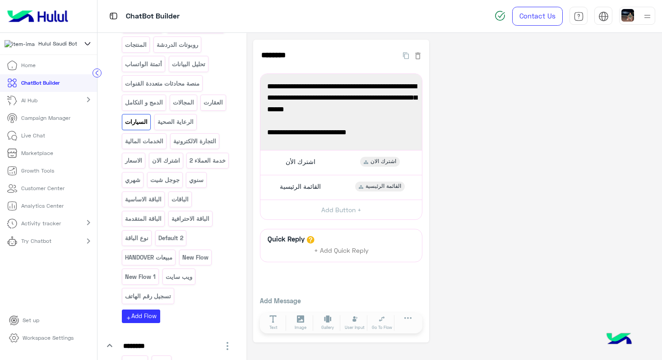
click at [194, 127] on p "الرعاية الصحية" at bounding box center [174, 122] width 37 height 10
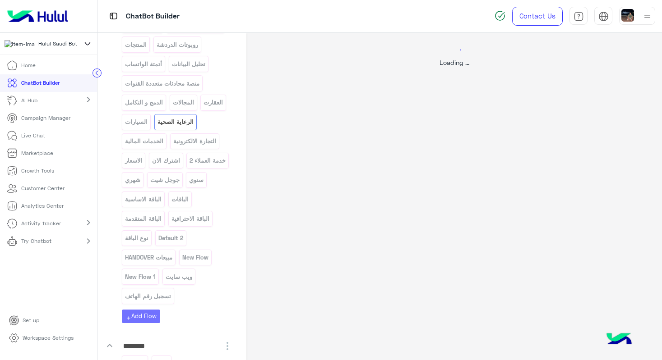
click at [142, 179] on div at bounding box center [331, 180] width 662 height 360
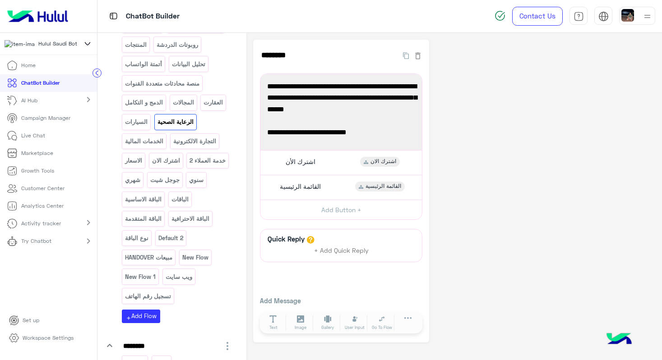
scroll to position [287, 0]
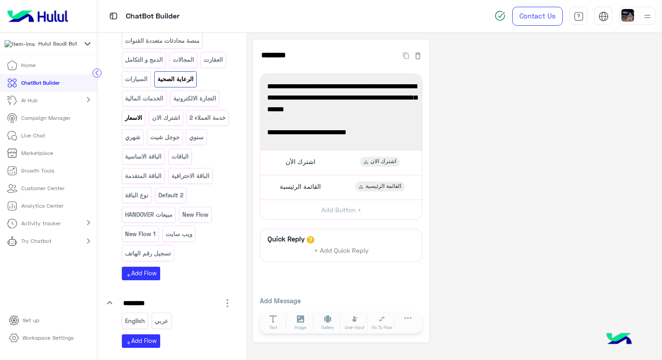
click at [130, 123] on p "الاسعار" at bounding box center [133, 118] width 18 height 10
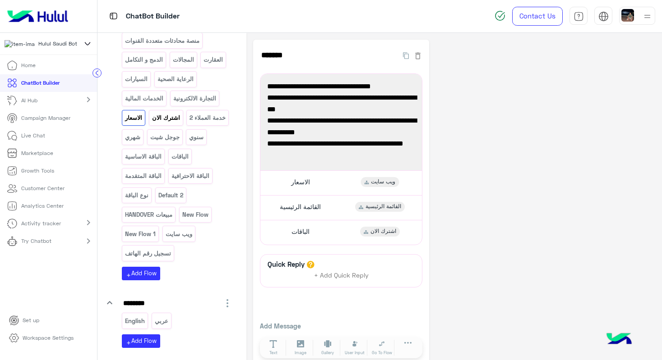
click at [165, 123] on p "اشترك الان" at bounding box center [165, 118] width 29 height 10
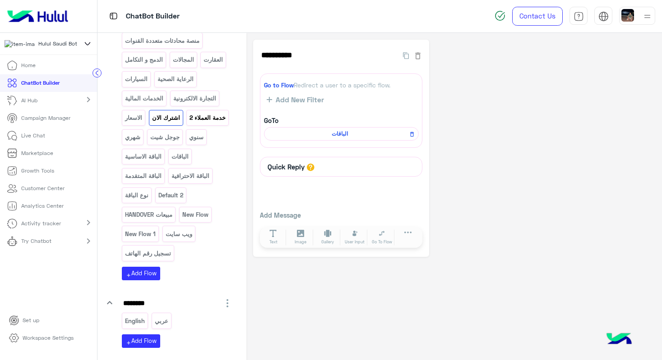
click at [189, 123] on p "خدمة العملاء 2" at bounding box center [207, 118] width 37 height 10
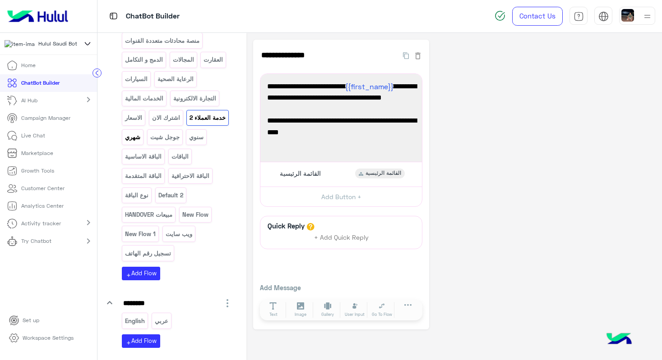
click at [141, 142] on p "شهري" at bounding box center [132, 137] width 17 height 10
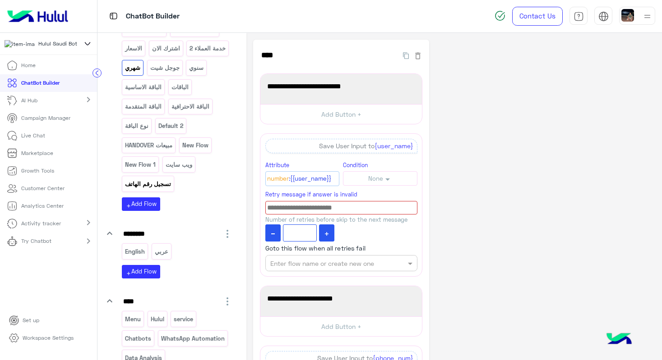
scroll to position [359, 0]
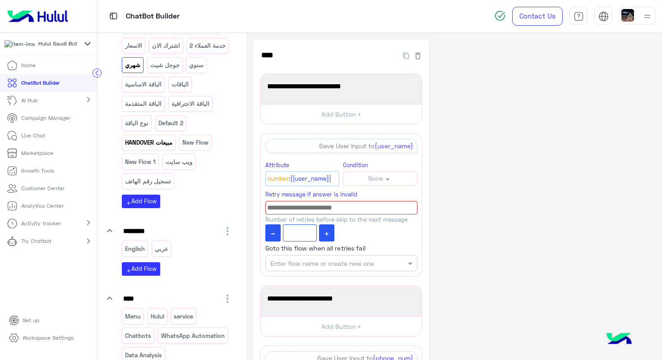
click at [168, 148] on p "مبيعات HANDOVER" at bounding box center [148, 143] width 49 height 10
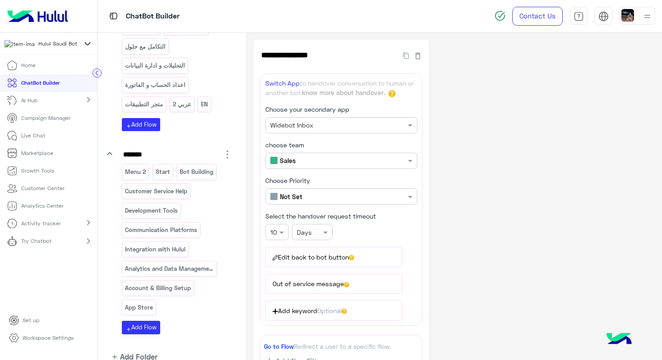
scroll to position [1089, 0]
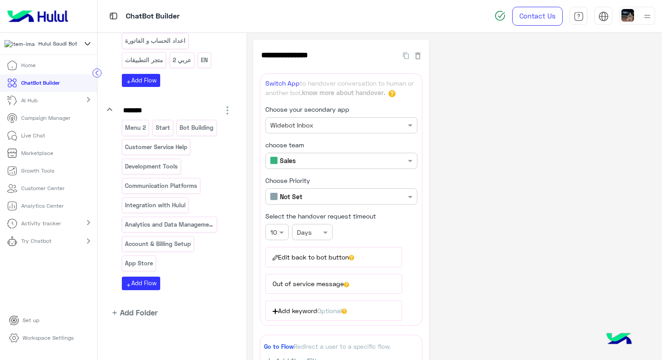
click at [40, 140] on p "Live Chat" at bounding box center [33, 136] width 24 height 8
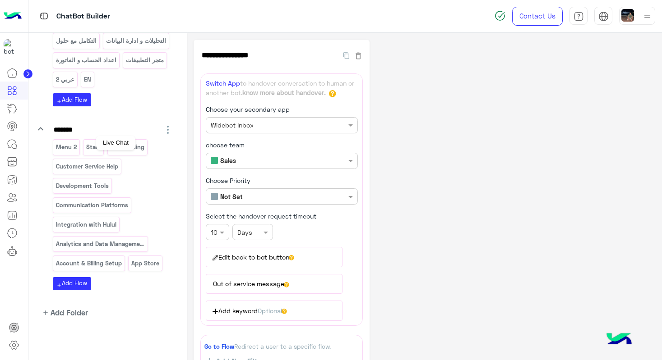
scroll to position [962, 0]
click at [12, 143] on icon at bounding box center [12, 144] width 11 height 11
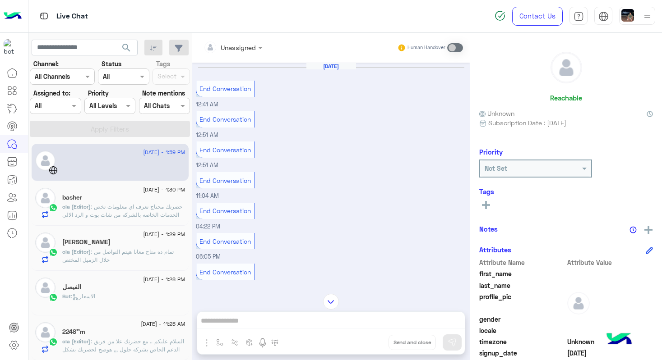
click at [137, 202] on div "basher" at bounding box center [123, 198] width 123 height 9
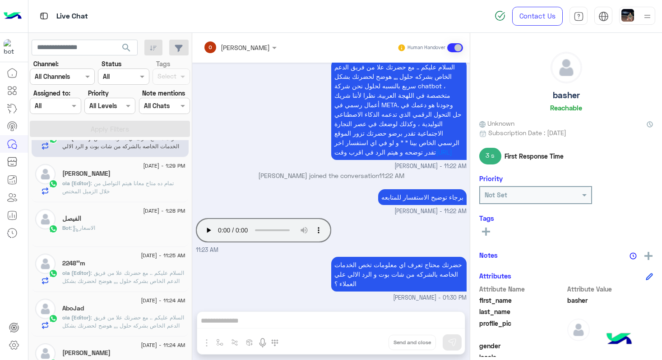
scroll to position [71, 0]
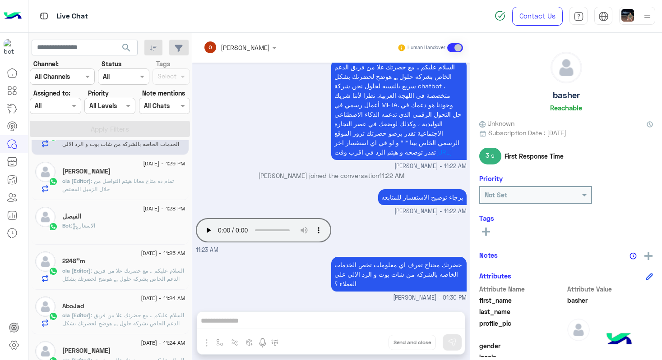
click at [116, 227] on div "Bot : الاسعار" at bounding box center [123, 230] width 123 height 16
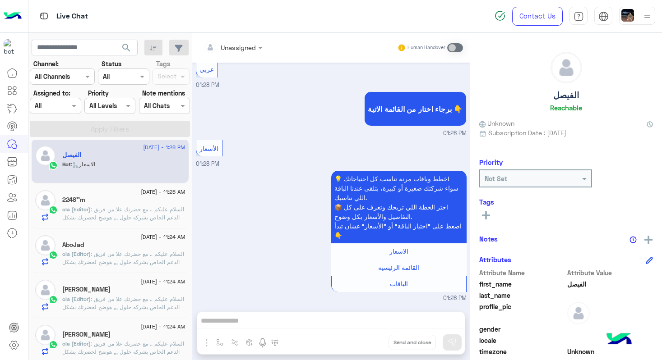
scroll to position [133, 0]
click at [108, 215] on span ": السلام عليكم .. مع حضرتك علا من فريق الدعم الخاص بشركه حلول ,,, هوضح لحضرتك ب…" at bounding box center [123, 242] width 122 height 72
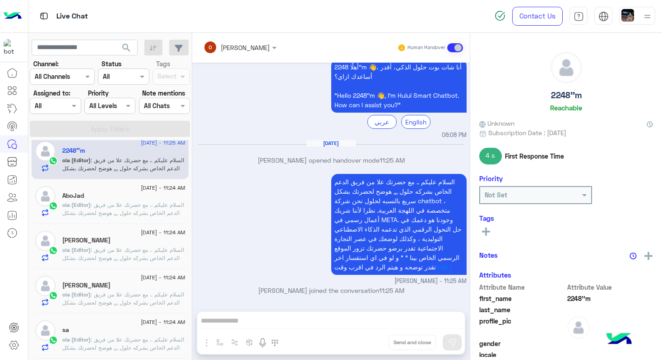
scroll to position [187, 0]
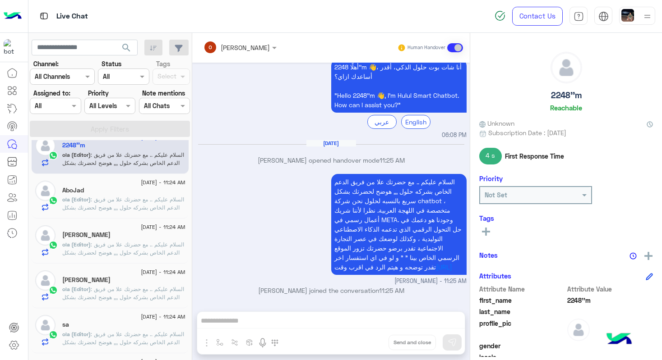
click at [114, 237] on div "[PERSON_NAME]" at bounding box center [123, 235] width 123 height 9
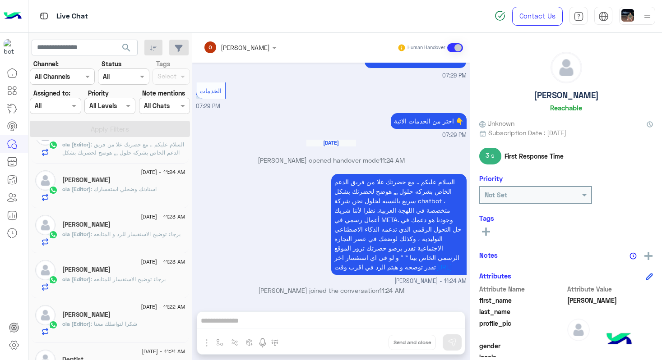
scroll to position [379, 0]
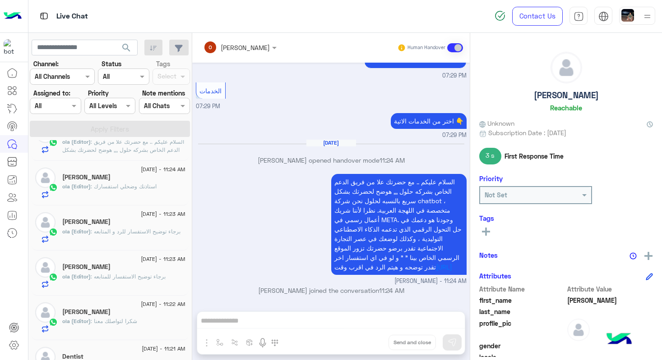
click at [120, 187] on span ": استاذنك وضحلي استفسارك" at bounding box center [124, 186] width 66 height 7
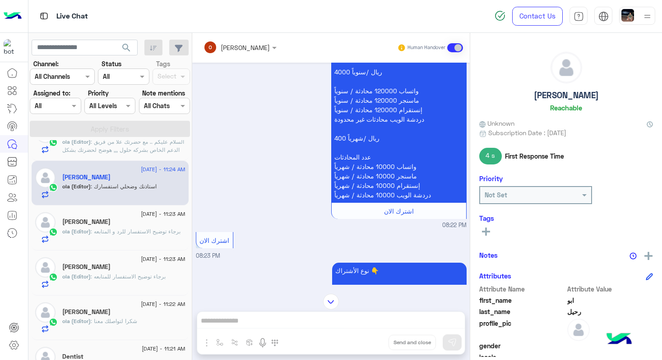
scroll to position [750, 0]
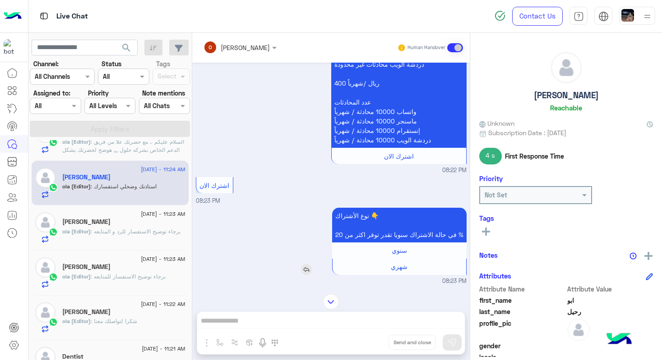
click at [398, 252] on span "سنوي" at bounding box center [398, 251] width 15 height 8
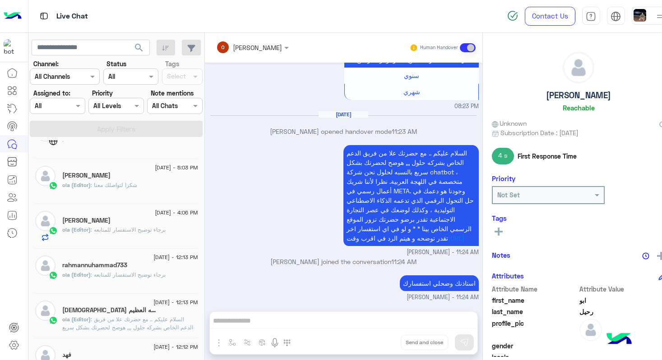
scroll to position [73, 0]
click at [133, 236] on div "ola (Editor) : برجاء توضيح الاستفسار للمتابعه" at bounding box center [129, 234] width 135 height 16
